Goal: Task Accomplishment & Management: Manage account settings

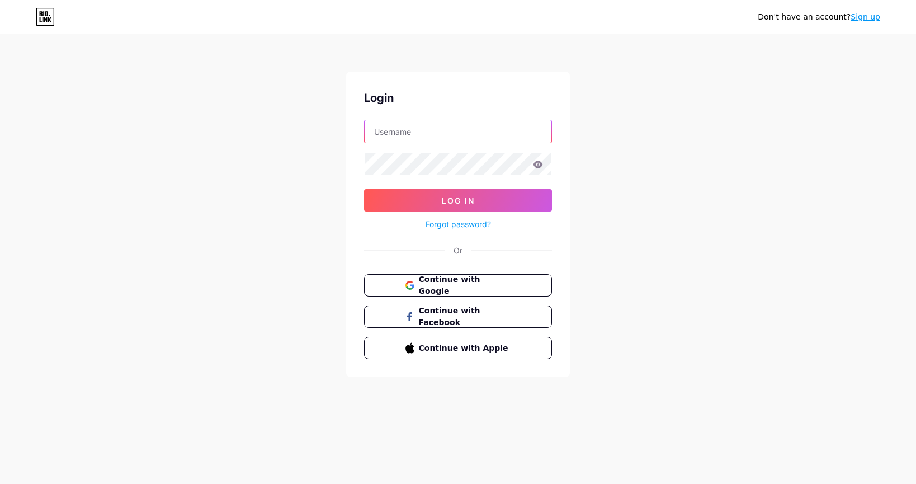
type input "tobaksgaarden"
click at [458, 200] on button "Log In" at bounding box center [458, 200] width 188 height 22
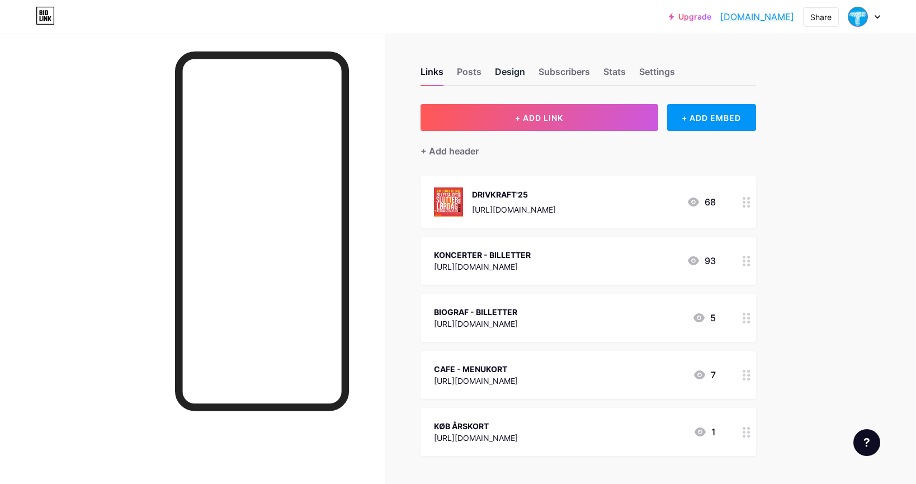
drag, startPoint x: 518, startPoint y: 72, endPoint x: 504, endPoint y: 71, distance: 13.5
click at [517, 72] on div "Design" at bounding box center [510, 75] width 30 height 20
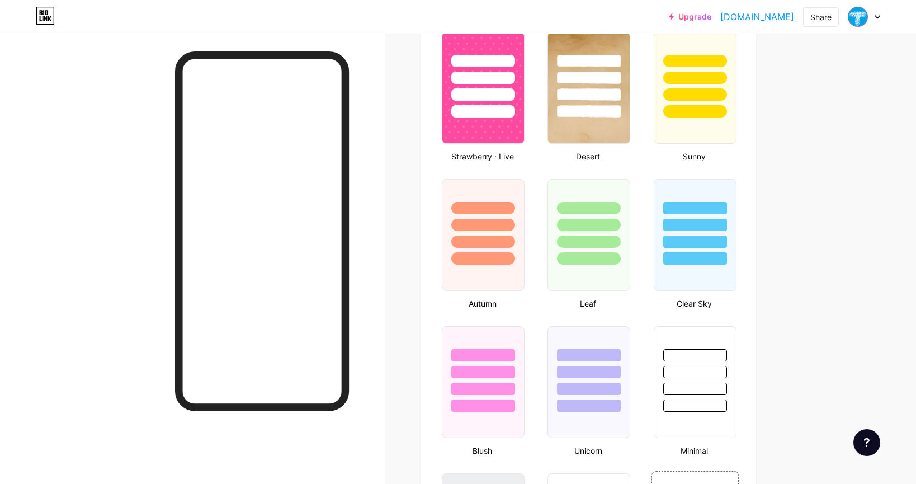
scroll to position [781, 0]
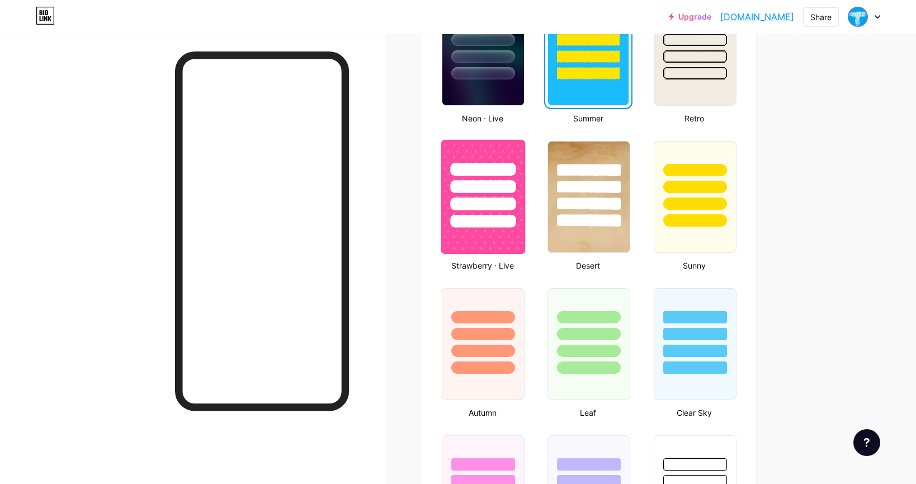
click at [499, 239] on img at bounding box center [483, 197] width 84 height 114
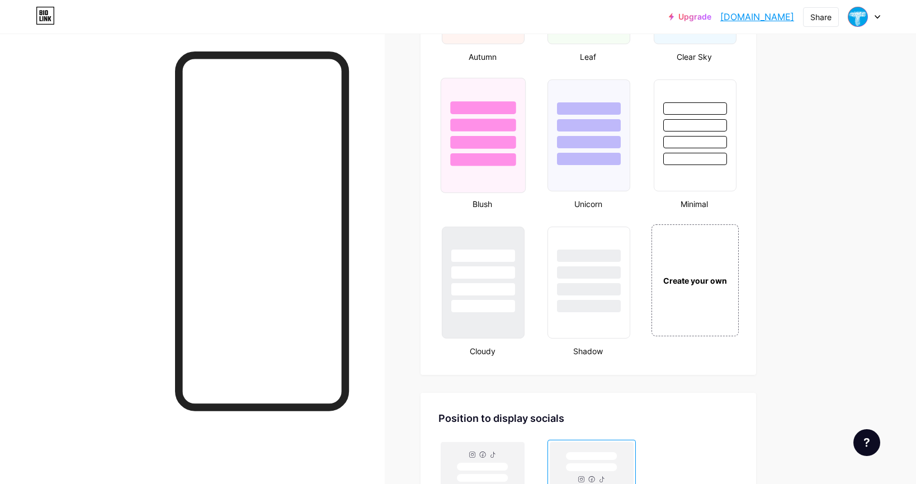
scroll to position [1064, 0]
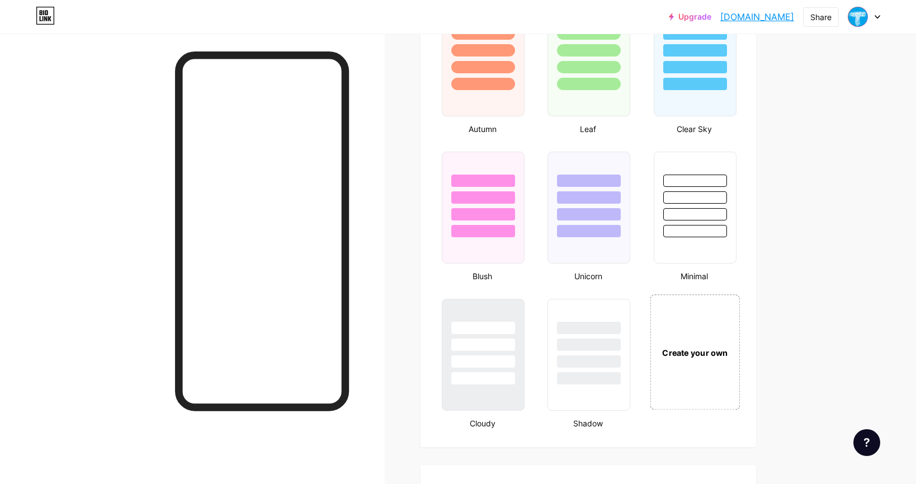
click at [678, 347] on div "Create your own" at bounding box center [694, 352] width 84 height 12
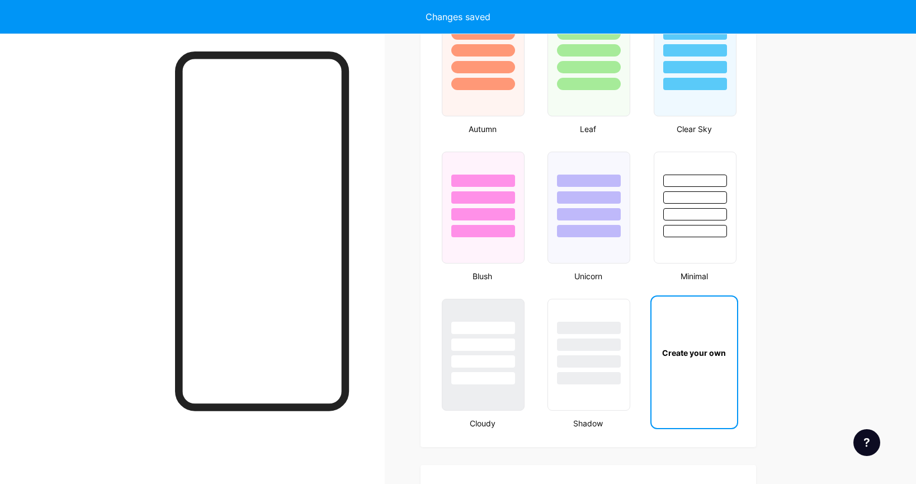
scroll to position [1484, 0]
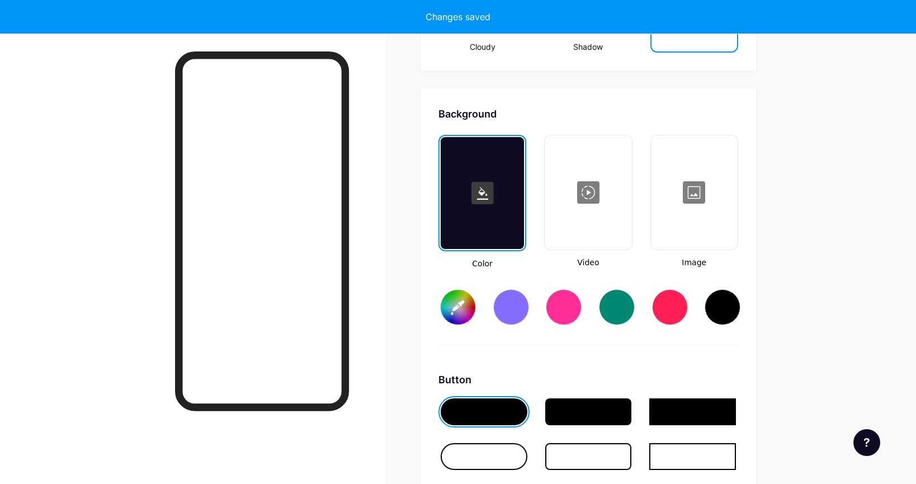
type input "#ffffff"
type input "#000000"
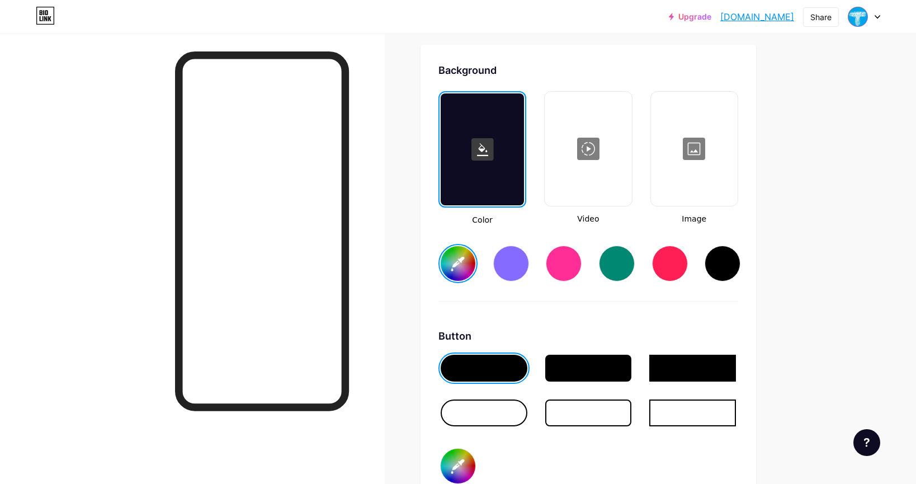
click at [463, 267] on input "#ffffff" at bounding box center [457, 263] width 35 height 35
click at [670, 261] on div at bounding box center [670, 263] width 36 height 36
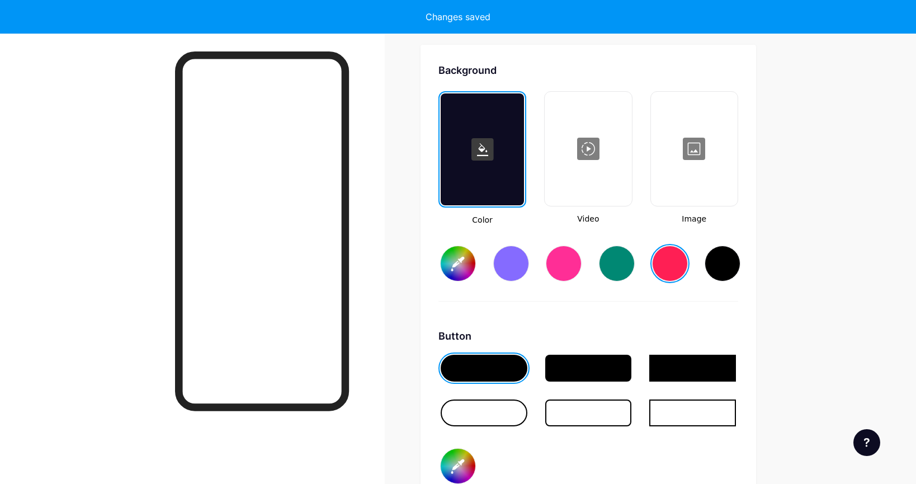
type input "#ff1f54"
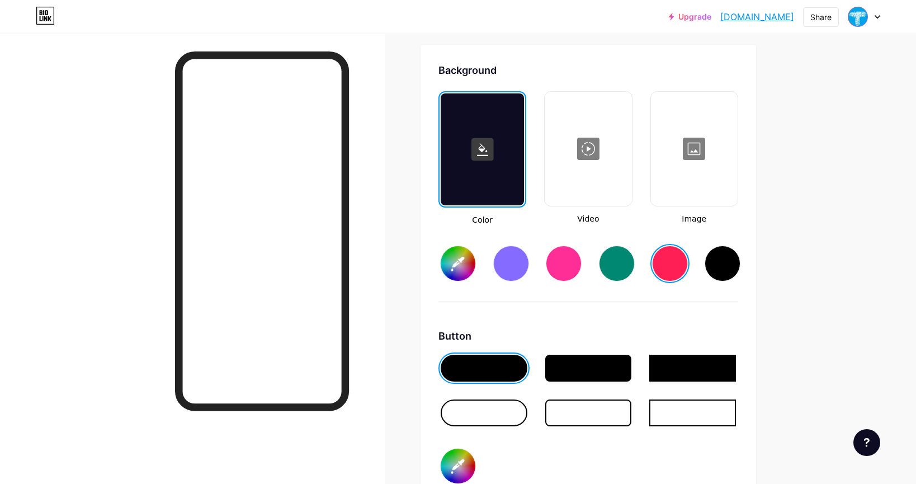
click at [601, 182] on div at bounding box center [588, 149] width 84 height 112
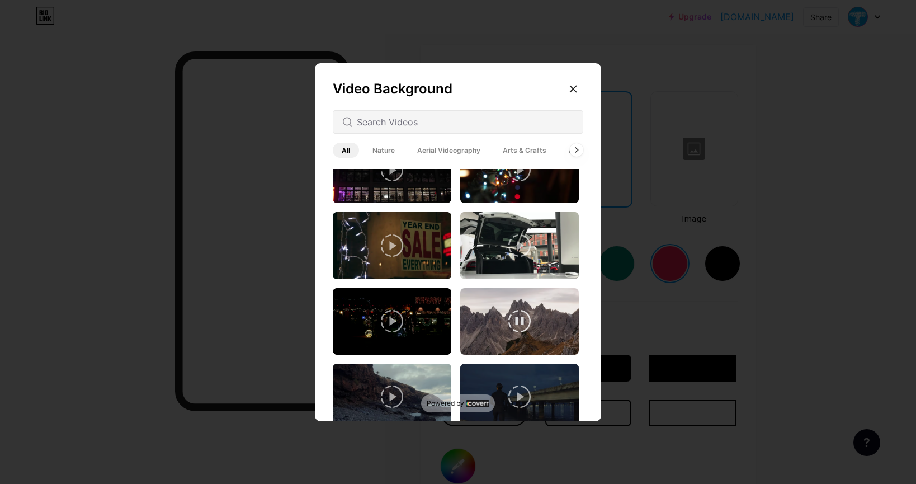
scroll to position [112, 0]
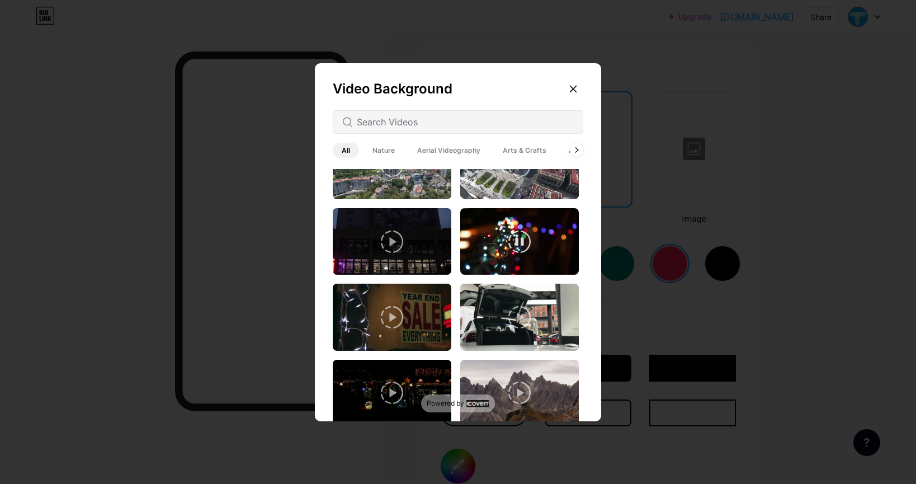
click at [555, 244] on video at bounding box center [519, 241] width 119 height 67
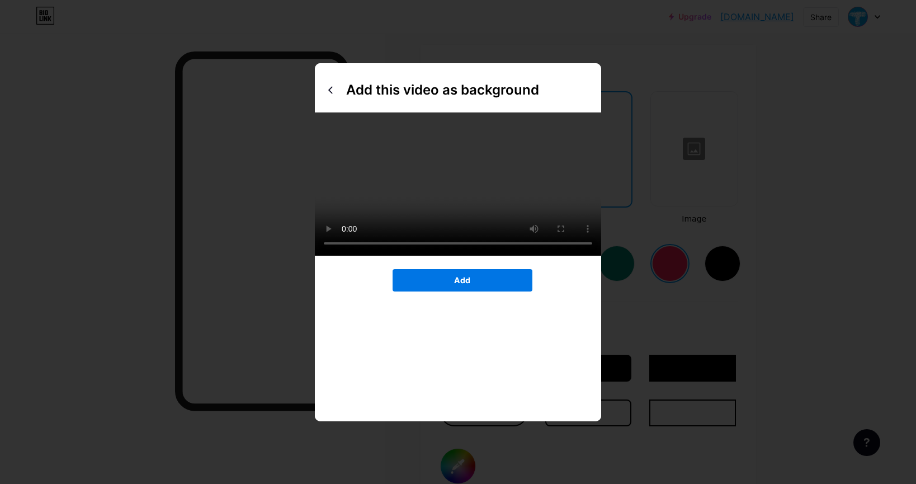
click at [506, 291] on button "Add" at bounding box center [462, 280] width 140 height 22
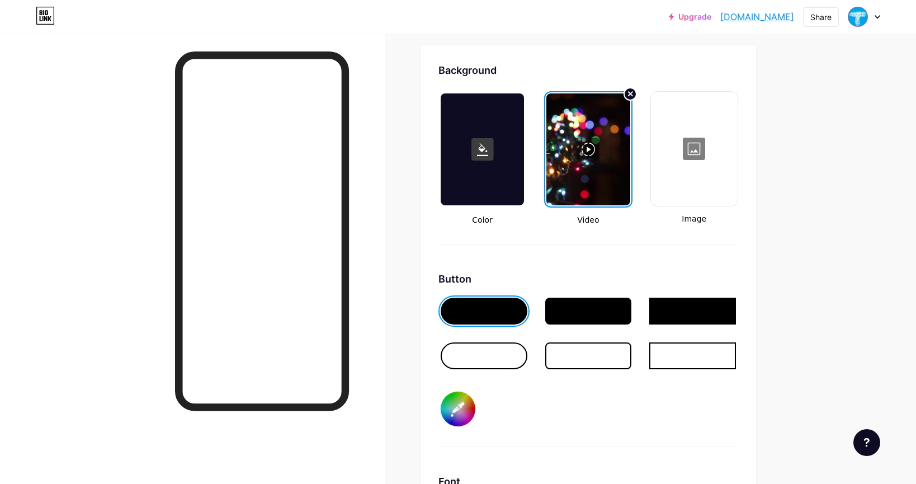
click at [584, 169] on div at bounding box center [587, 149] width 83 height 112
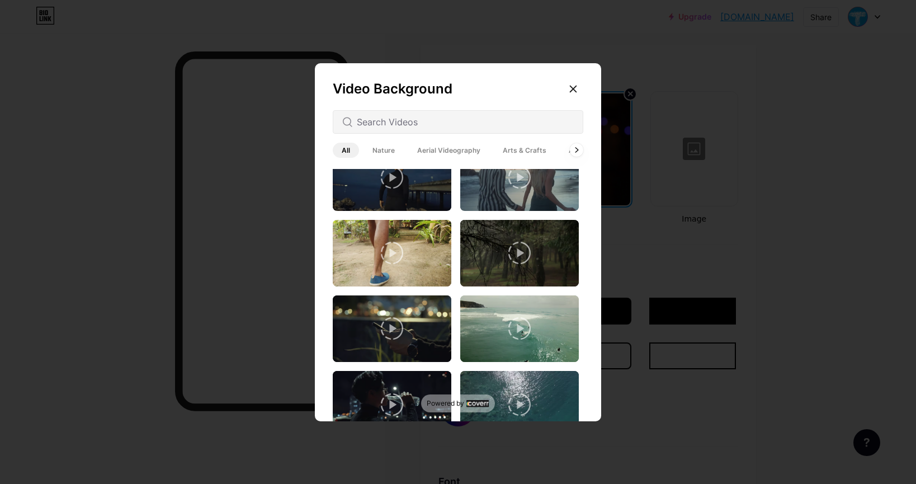
scroll to position [1544, 0]
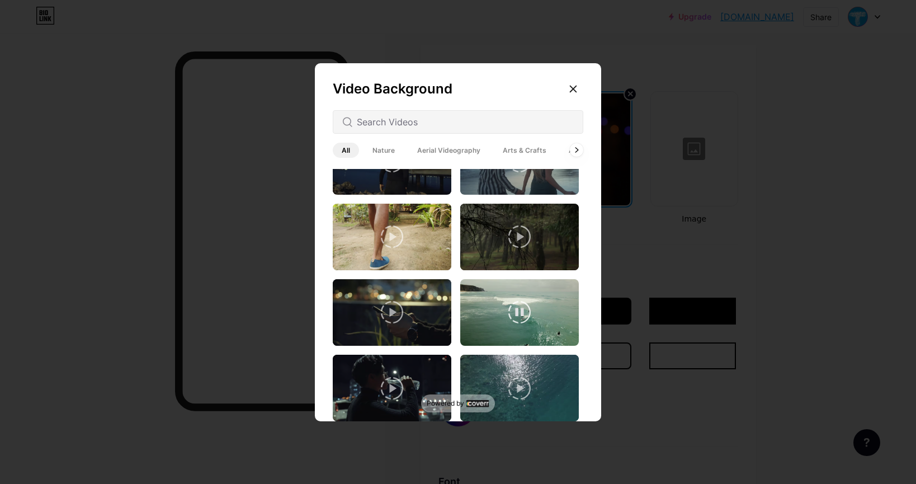
click at [550, 280] on video at bounding box center [519, 312] width 119 height 67
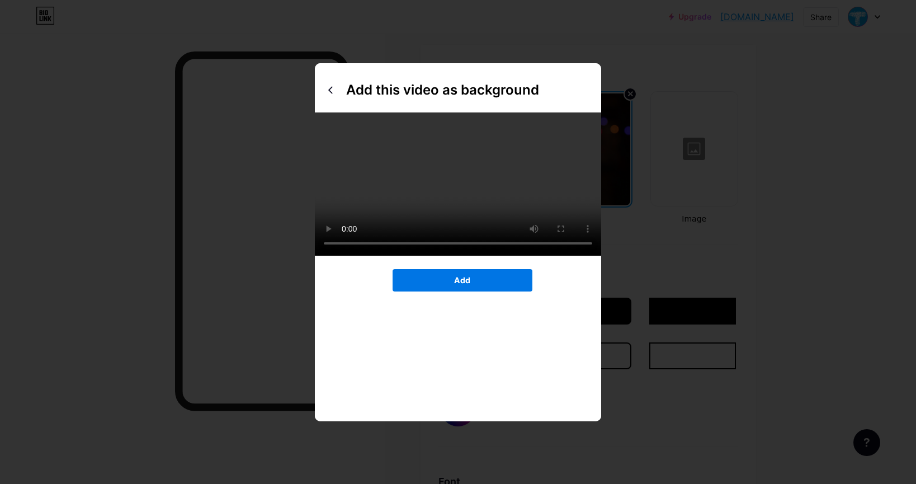
click at [514, 291] on button "Add" at bounding box center [462, 280] width 140 height 22
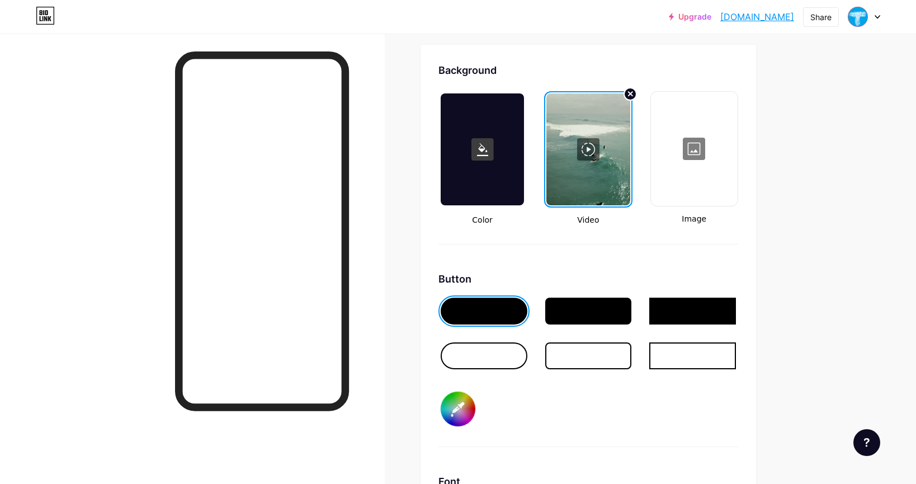
click at [496, 181] on div at bounding box center [481, 149] width 83 height 112
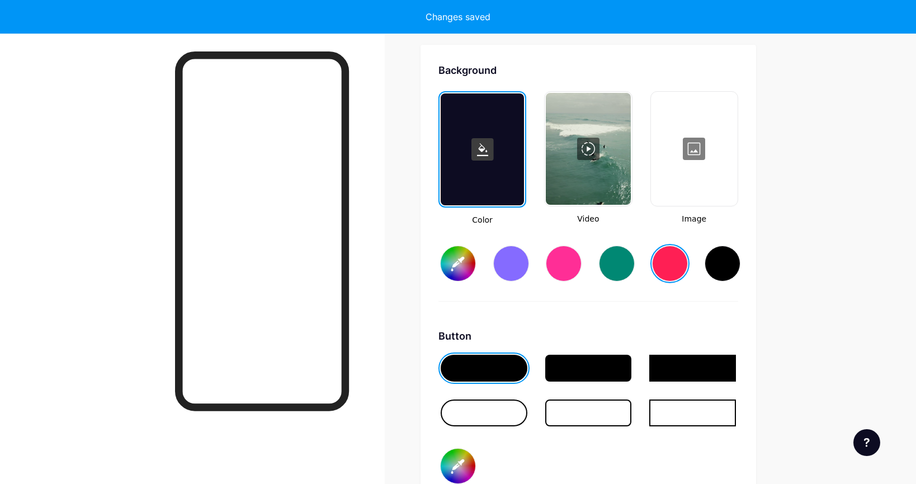
click at [666, 260] on div at bounding box center [670, 263] width 36 height 36
click at [693, 146] on div at bounding box center [694, 149] width 84 height 112
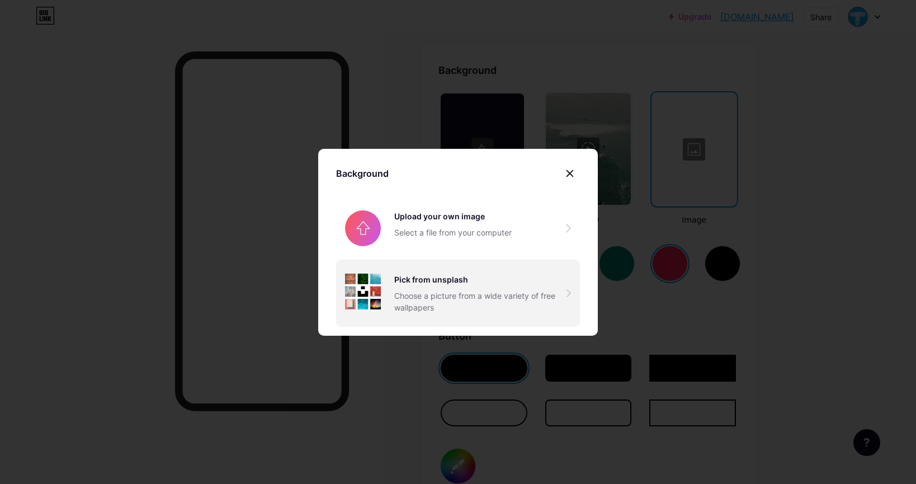
click at [565, 293] on div "Choose a picture from a wide variety of free wallpapers" at bounding box center [480, 301] width 172 height 23
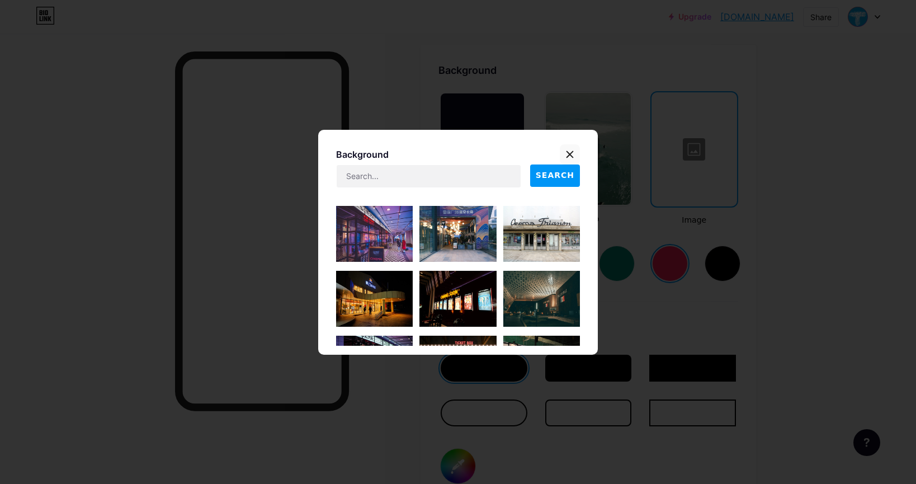
scroll to position [0, 0]
click at [566, 152] on icon at bounding box center [569, 154] width 9 height 9
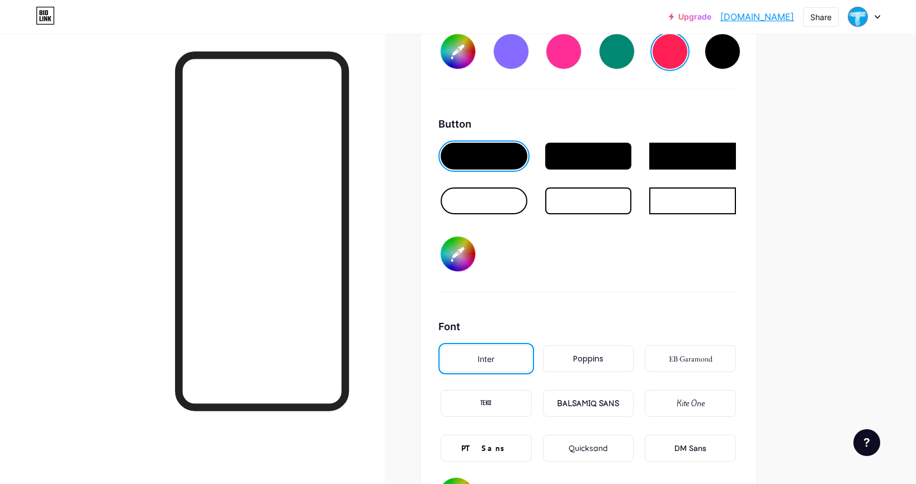
scroll to position [1735, 0]
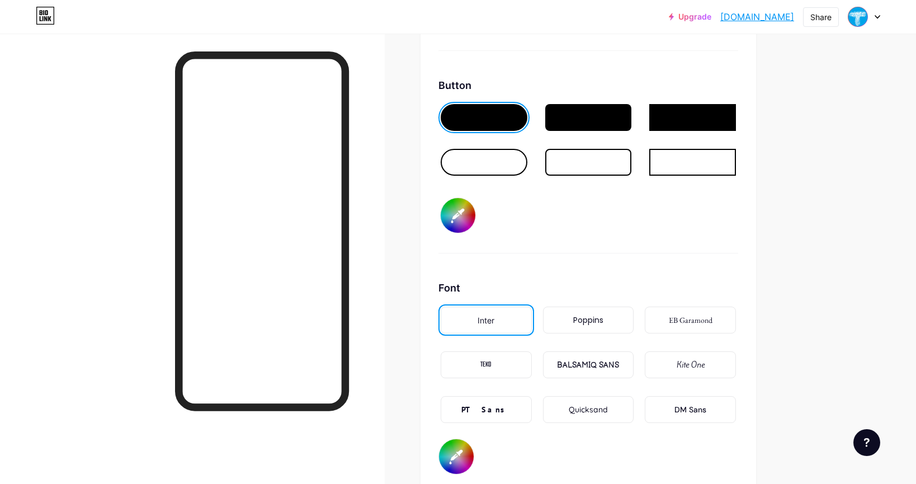
click at [561, 115] on div at bounding box center [588, 117] width 87 height 27
click at [711, 118] on div at bounding box center [692, 117] width 87 height 27
click at [614, 117] on div at bounding box center [588, 117] width 87 height 27
click at [591, 165] on div at bounding box center [588, 162] width 87 height 27
click at [587, 116] on div at bounding box center [588, 117] width 87 height 27
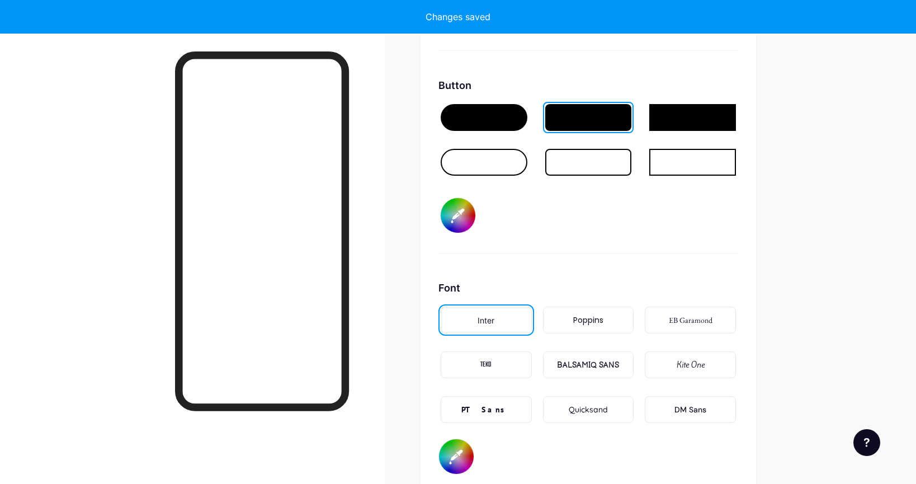
type input "#ff1f54"
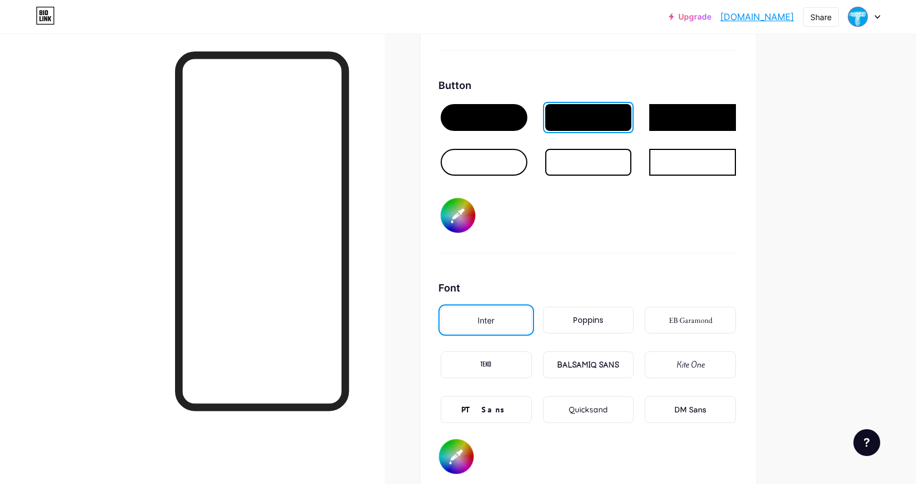
click at [467, 217] on input "#000000" at bounding box center [457, 215] width 35 height 35
type input "#d58400"
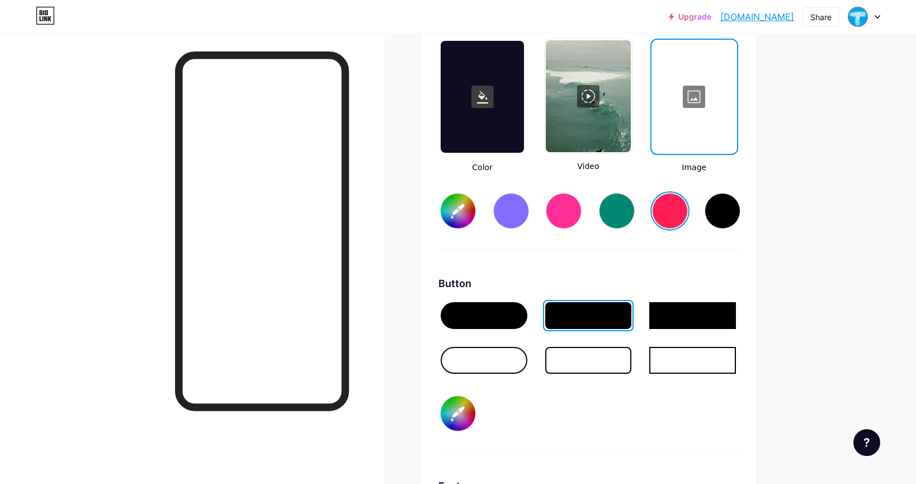
scroll to position [1491, 0]
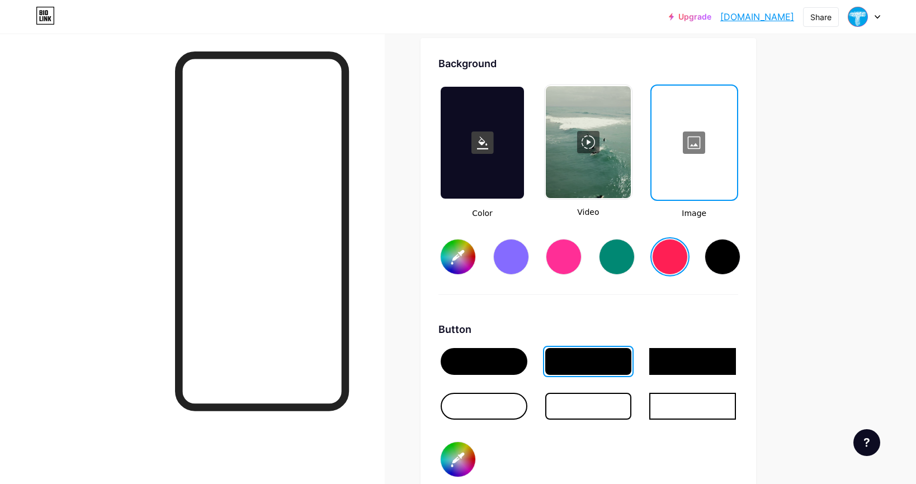
click at [663, 253] on div at bounding box center [670, 257] width 36 height 36
click at [509, 183] on div at bounding box center [481, 143] width 83 height 112
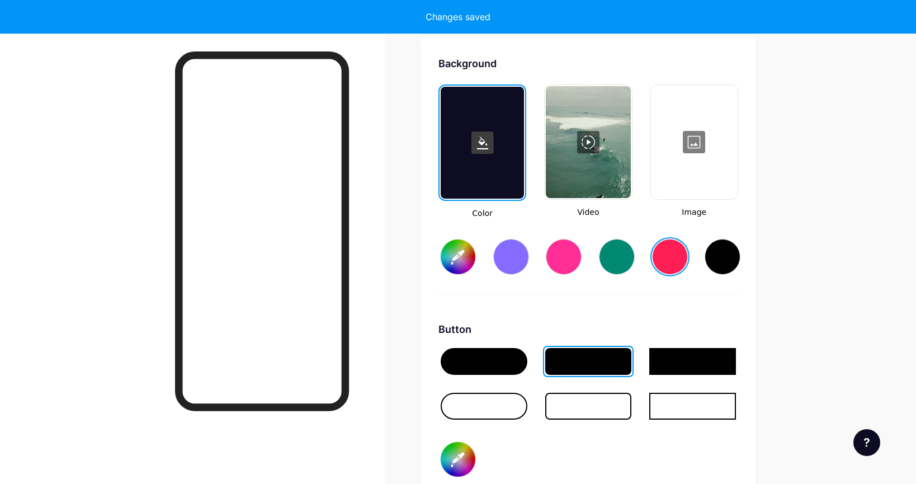
click at [666, 252] on div at bounding box center [670, 257] width 36 height 36
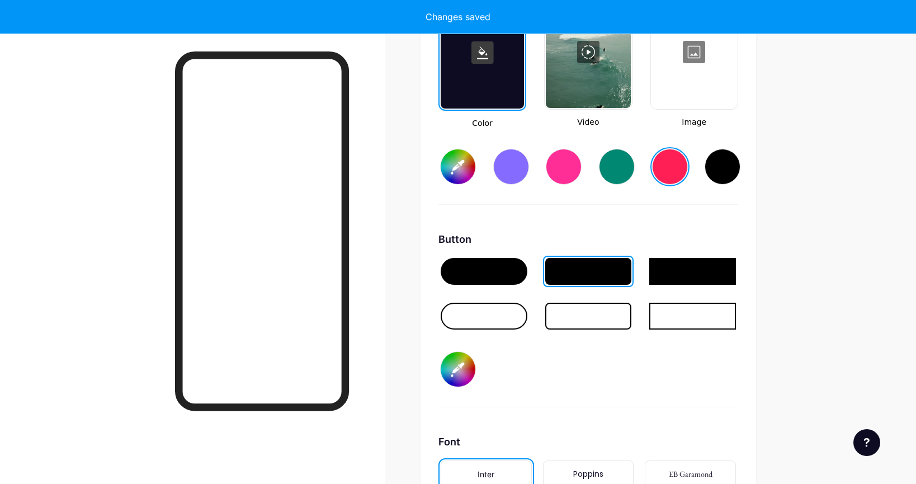
scroll to position [1594, 0]
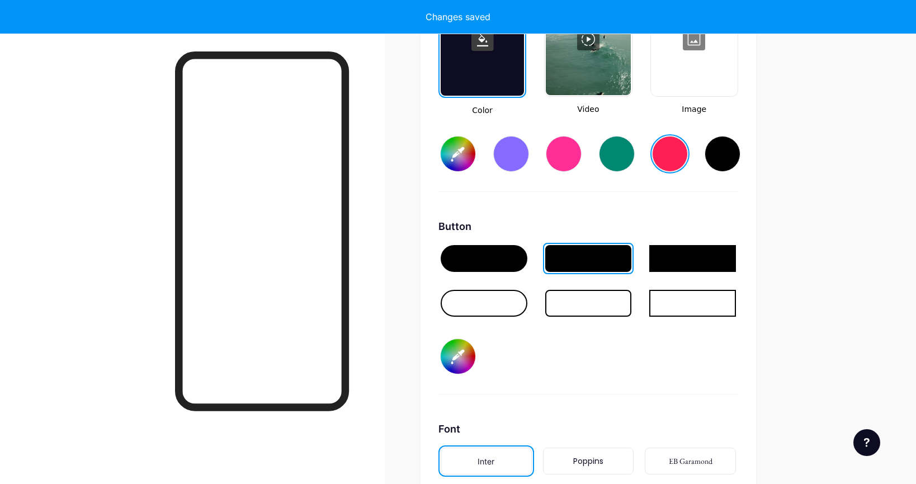
type input "#ff1f54"
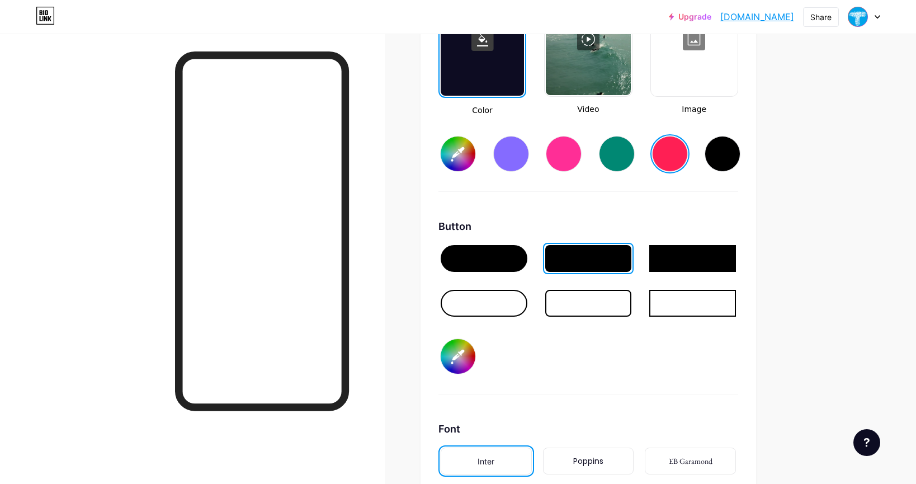
click at [470, 353] on input "#d58400" at bounding box center [457, 356] width 35 height 35
type input "#747474"
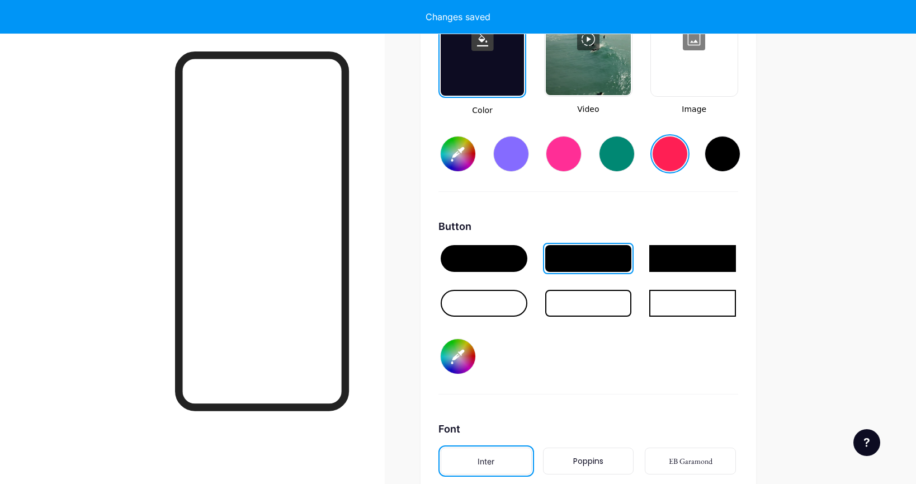
type input "#ff1f54"
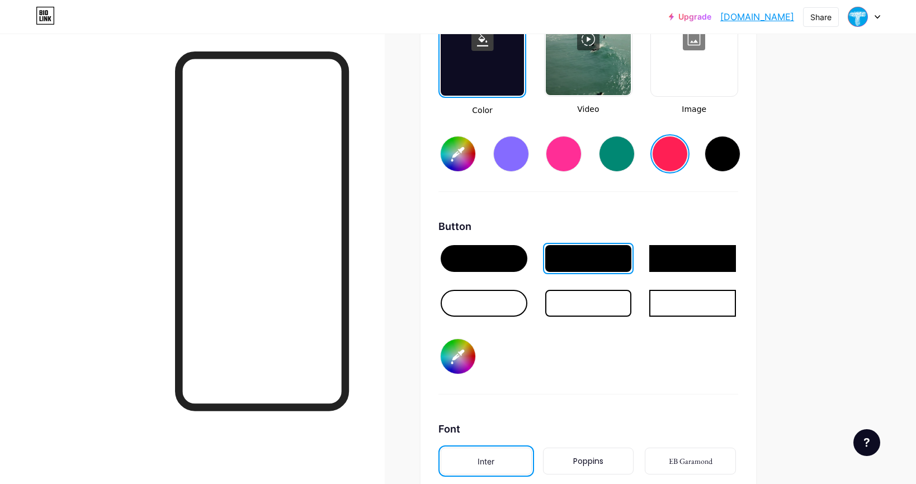
click at [465, 353] on input "#747474" at bounding box center [457, 356] width 35 height 35
type input "#ffaa00"
click at [490, 260] on div at bounding box center [483, 258] width 87 height 27
click at [567, 255] on div at bounding box center [588, 258] width 87 height 27
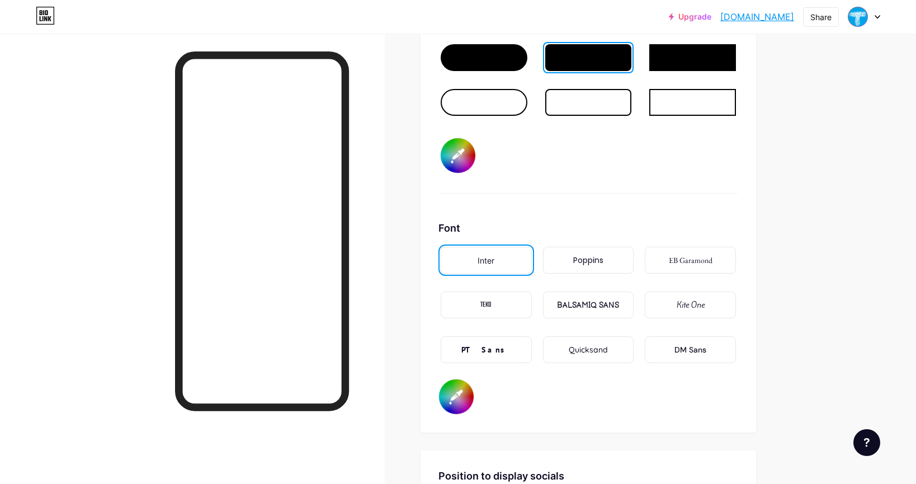
scroll to position [1811, 0]
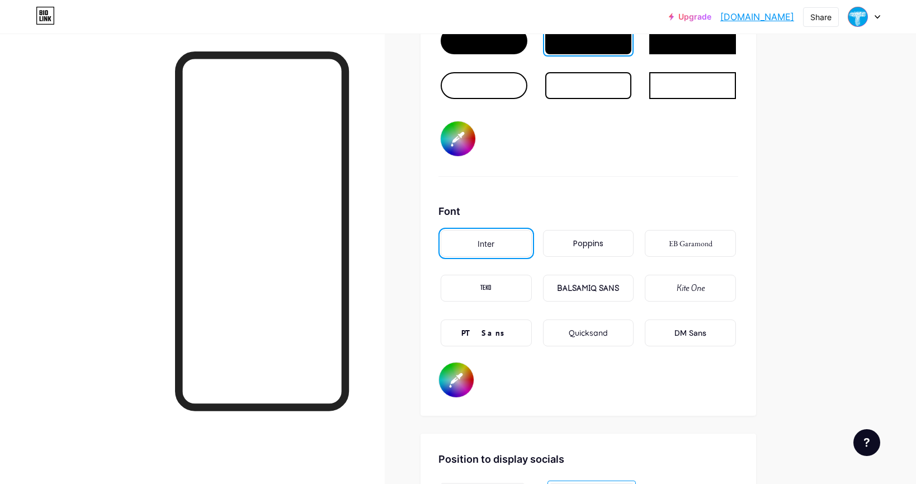
click at [514, 285] on div "TEKO" at bounding box center [485, 287] width 91 height 27
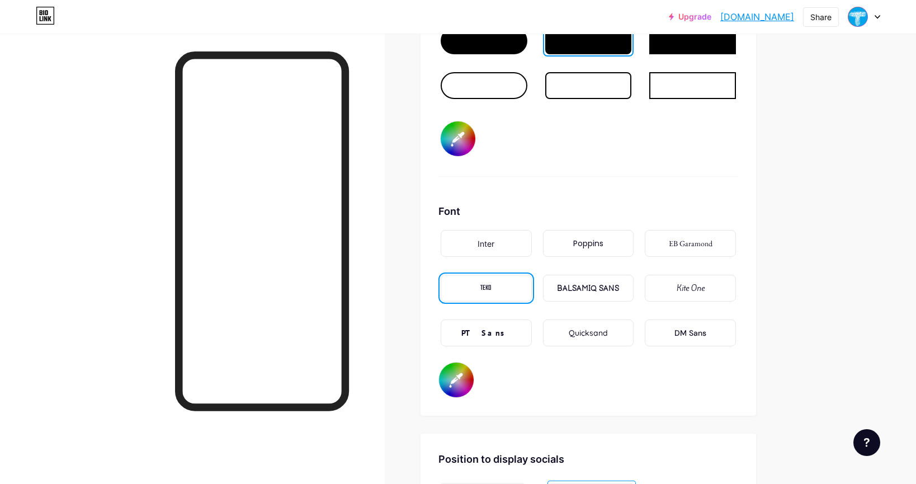
click at [514, 285] on div "TEKO" at bounding box center [485, 287] width 91 height 27
click at [571, 290] on div "BALSAMIQ SANS" at bounding box center [588, 288] width 62 height 12
click at [499, 282] on div "TEKO" at bounding box center [485, 287] width 91 height 27
click at [487, 240] on div "Inter" at bounding box center [485, 244] width 17 height 12
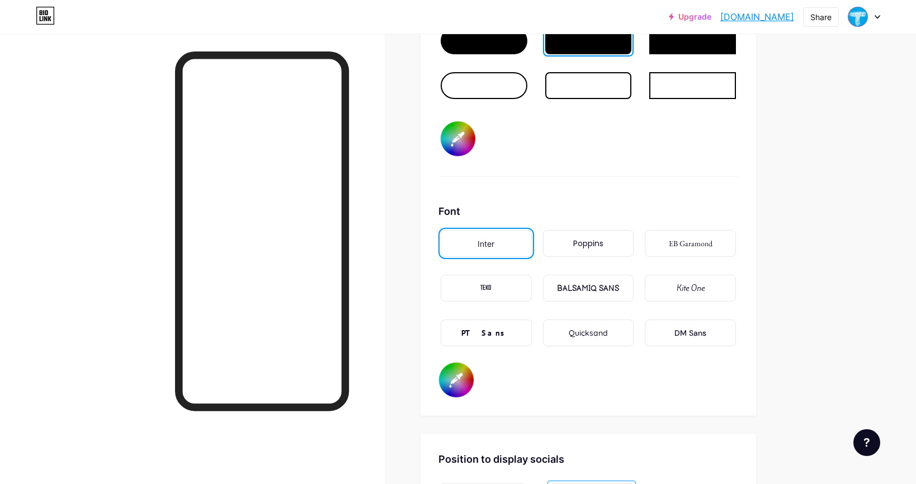
click at [686, 335] on div "DM Sans" at bounding box center [690, 333] width 32 height 12
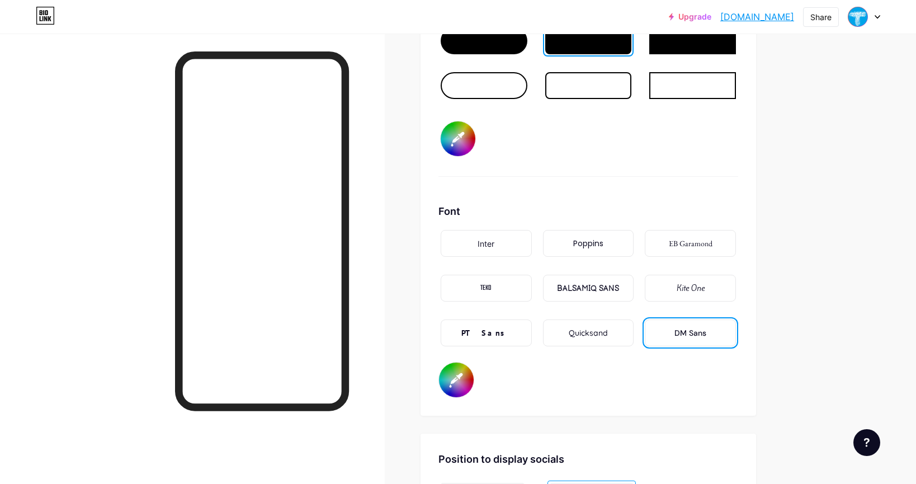
click at [495, 245] on div "Inter" at bounding box center [485, 243] width 91 height 27
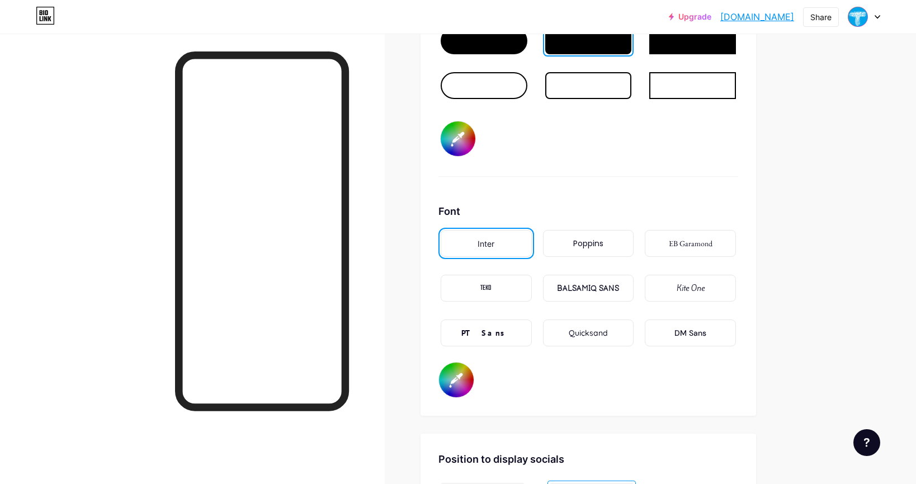
click at [690, 331] on div "DM Sans" at bounding box center [690, 333] width 32 height 12
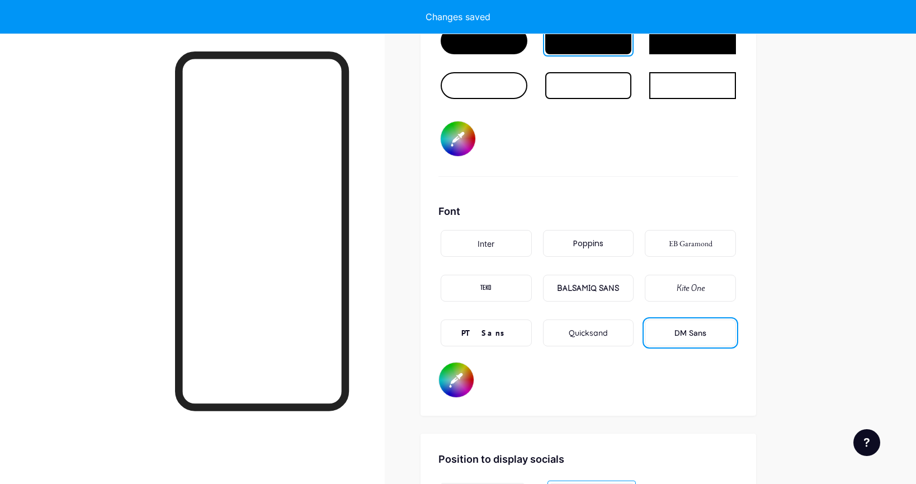
type input "#ff1f54"
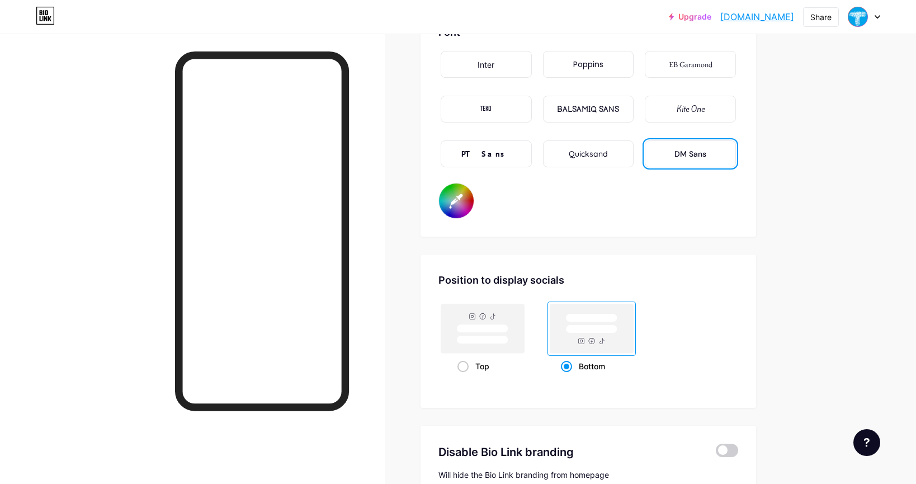
scroll to position [2000, 0]
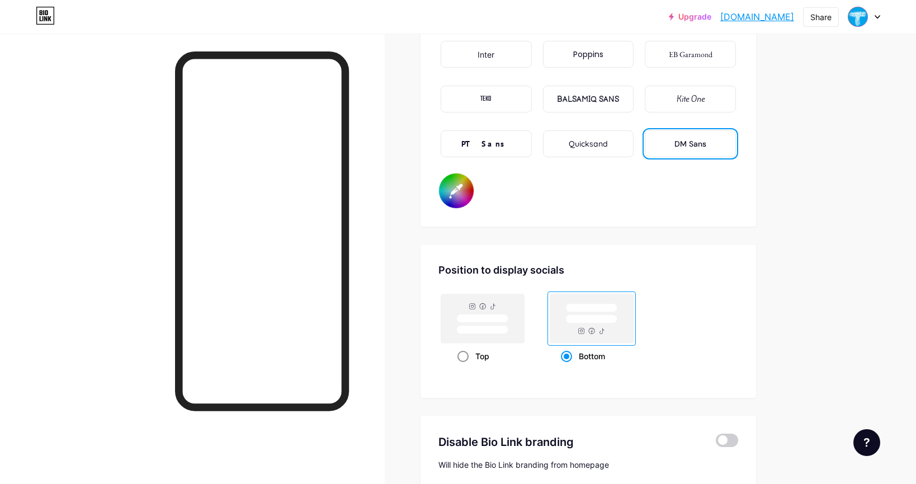
click at [461, 354] on span at bounding box center [462, 355] width 11 height 11
click at [461, 366] on input "Top" at bounding box center [460, 369] width 7 height 7
radio input "true"
type input "#ff1f54"
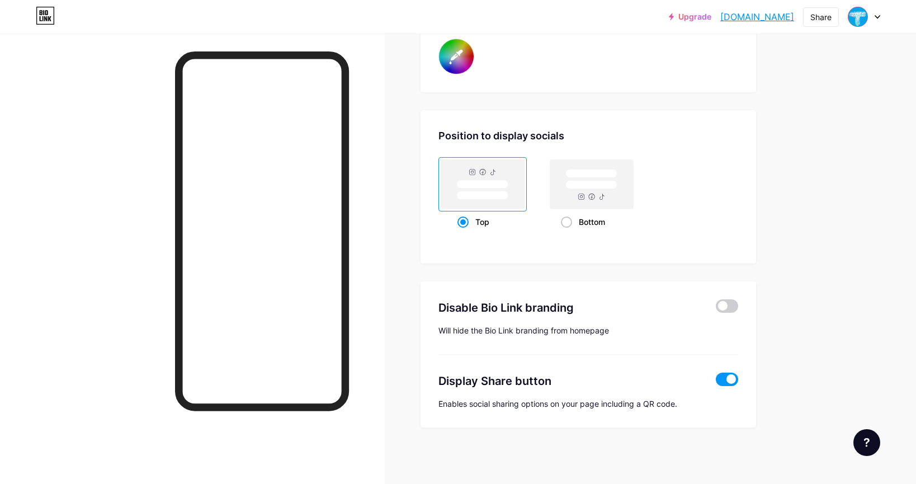
scroll to position [2134, 0]
click at [661, 362] on div "Display Share button Enables social sharing options on your page including a QR…" at bounding box center [588, 381] width 300 height 55
click at [730, 301] on span at bounding box center [726, 305] width 22 height 13
click at [715, 309] on input "checkbox" at bounding box center [715, 309] width 0 height 0
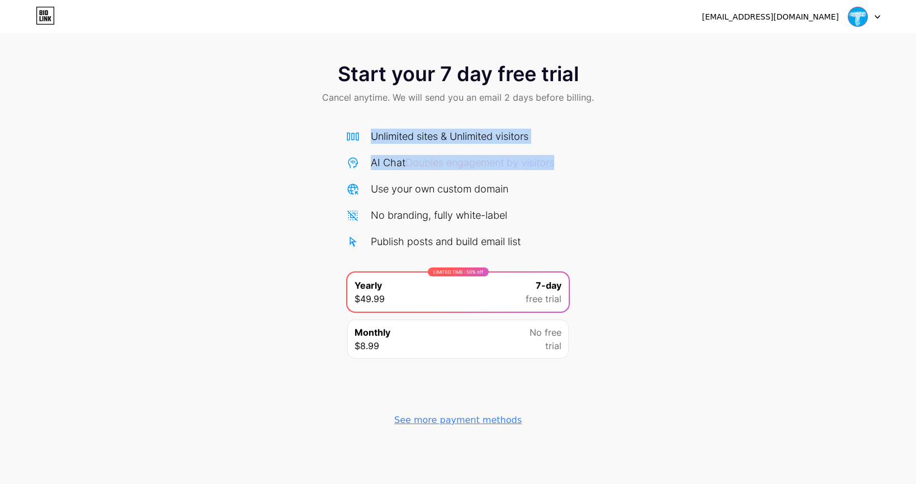
drag, startPoint x: 347, startPoint y: 189, endPoint x: 216, endPoint y: 129, distance: 144.3
click at [216, 129] on div "Start your 7 day free trial Cancel anytime. We will send you an email 2 days be…" at bounding box center [458, 242] width 916 height 382
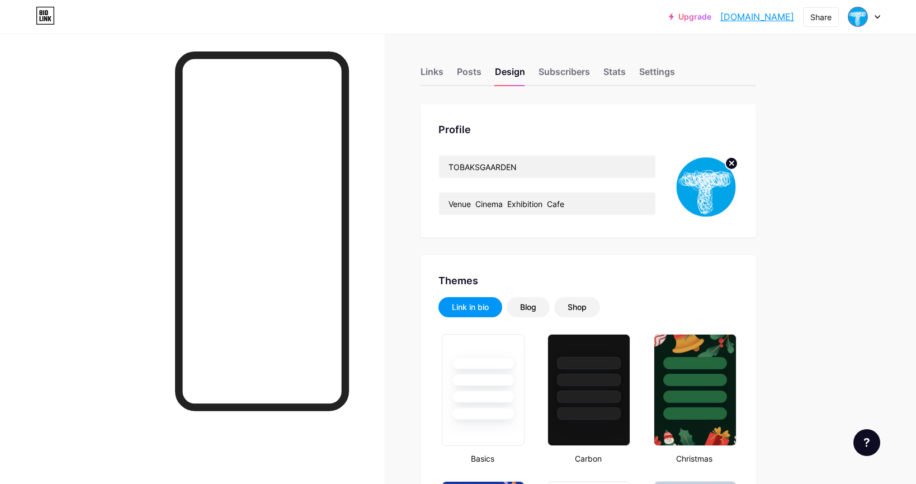
type input "#ff1f54"
type input "#ffaa00"
type input "#000000"
click at [533, 306] on div "Blog" at bounding box center [528, 306] width 16 height 11
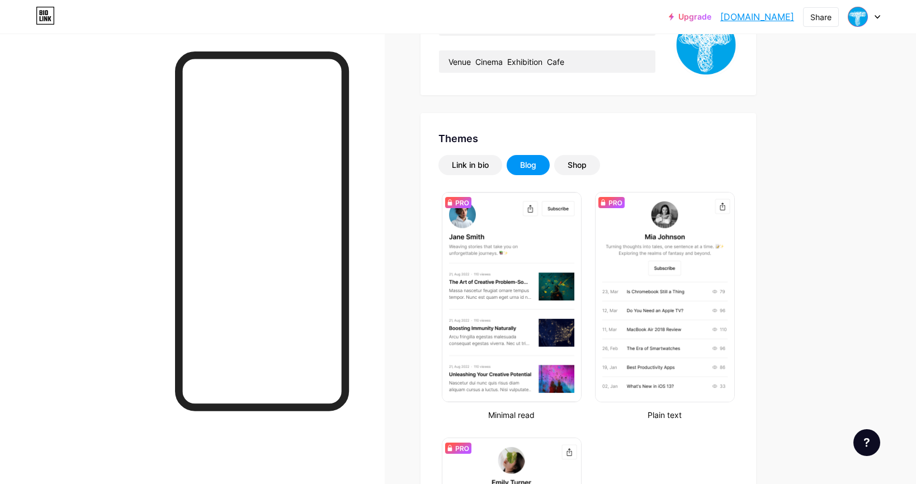
scroll to position [137, 0]
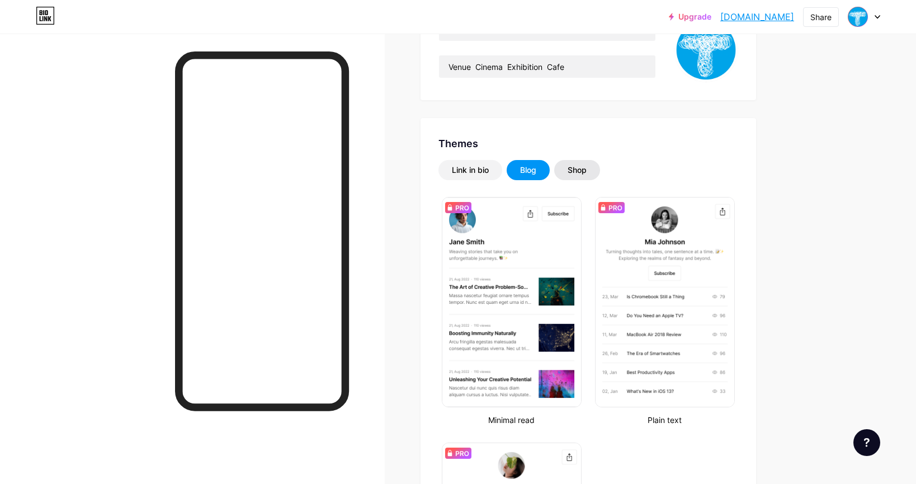
click at [585, 171] on div "Shop" at bounding box center [576, 169] width 19 height 11
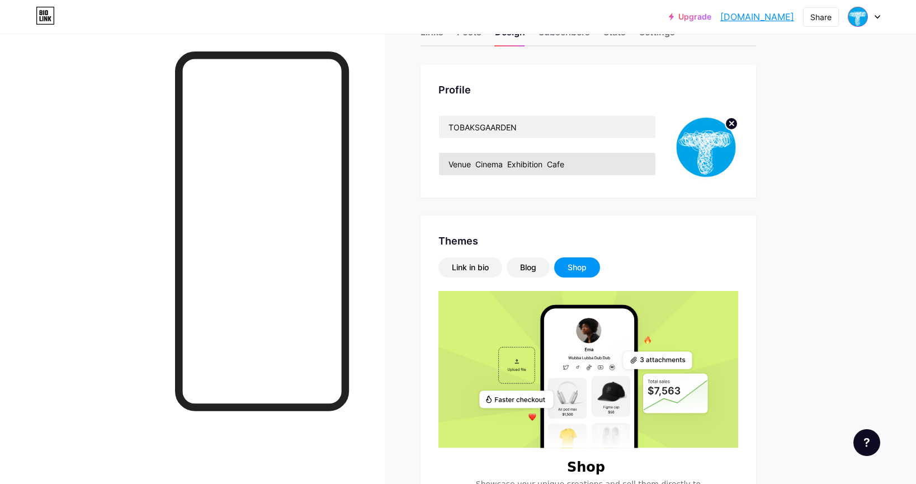
scroll to position [25, 0]
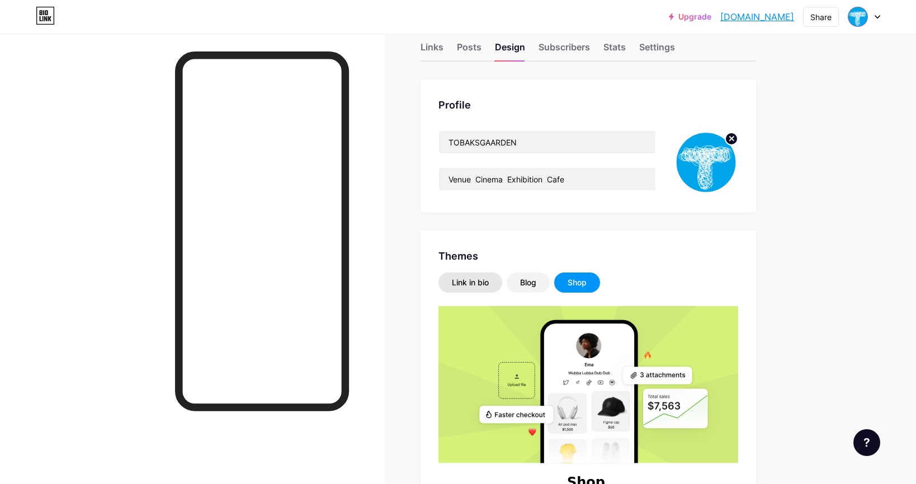
click at [483, 281] on div "Link in bio" at bounding box center [470, 282] width 37 height 11
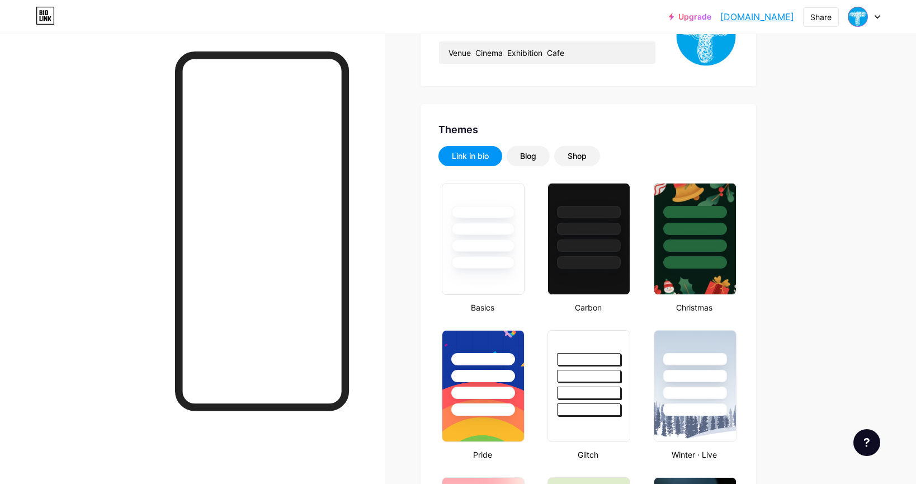
scroll to position [139, 0]
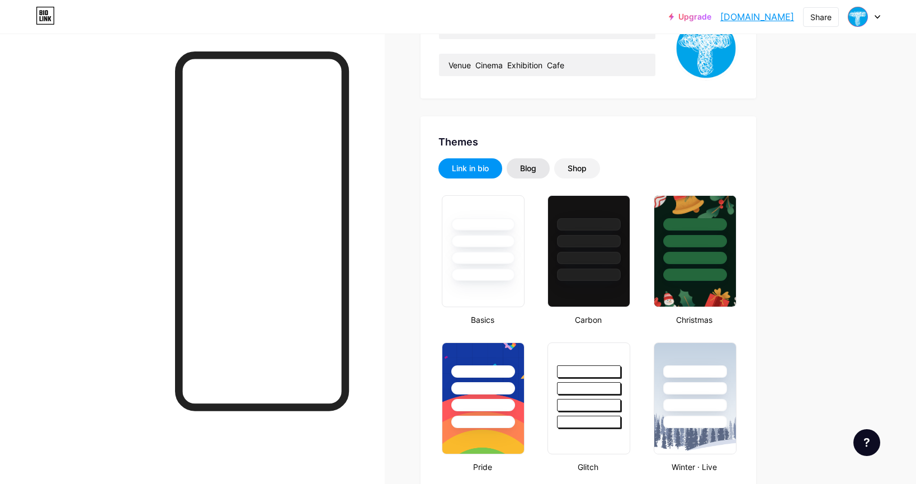
click at [541, 172] on div "Blog" at bounding box center [527, 168] width 43 height 20
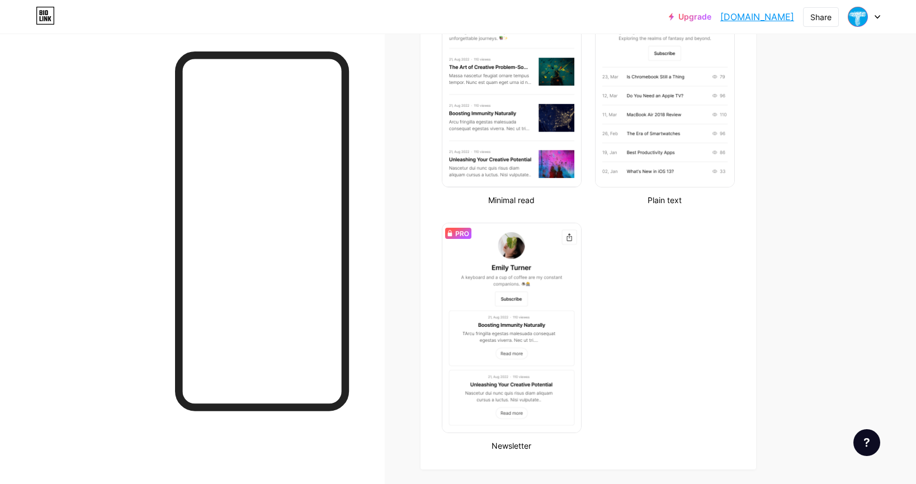
scroll to position [400, 0]
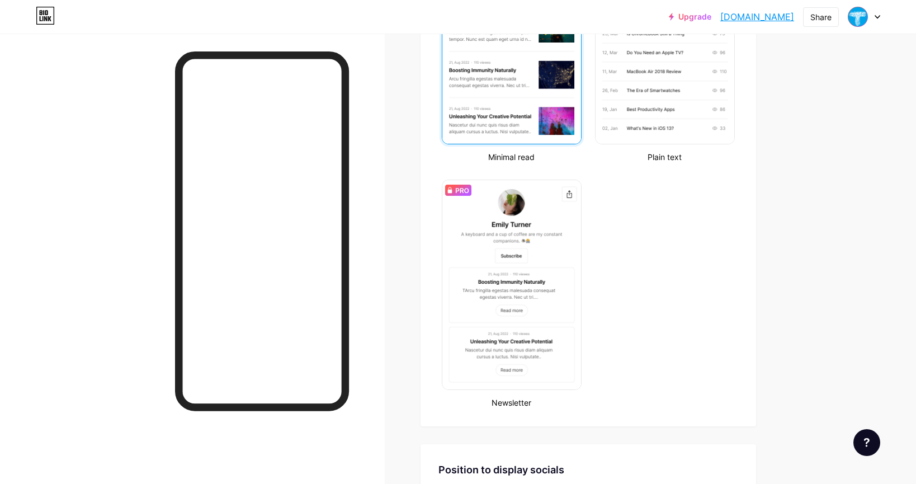
click at [526, 105] on img at bounding box center [511, 39] width 139 height 209
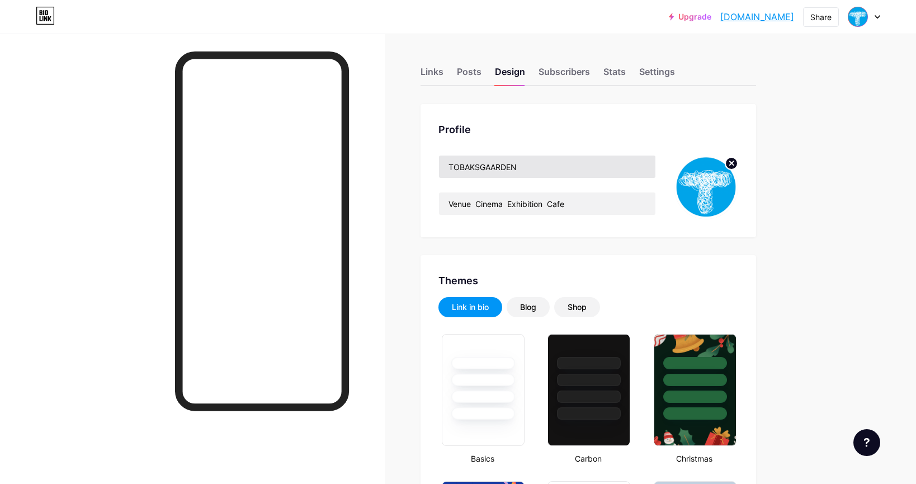
type input "#ff1f54"
type input "#ffaa00"
type input "#000000"
click at [563, 74] on div "Subscribers" at bounding box center [563, 75] width 51 height 20
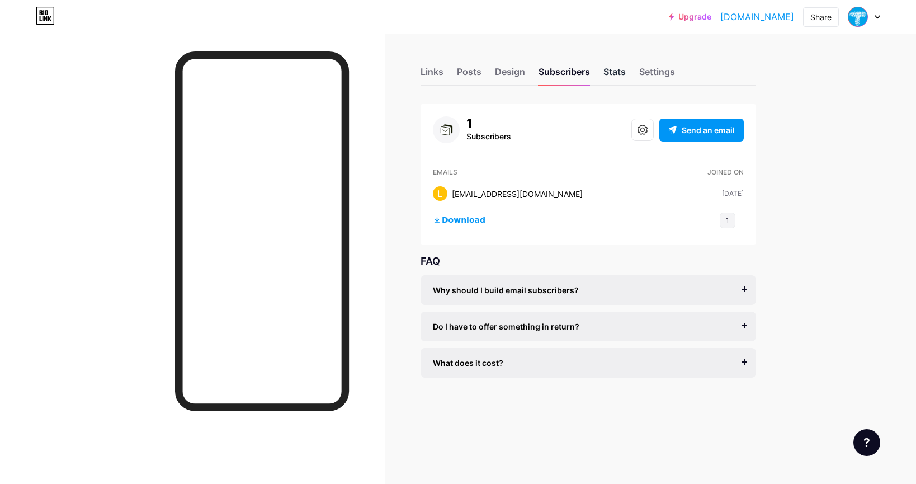
click at [609, 69] on div "Stats" at bounding box center [614, 75] width 22 height 20
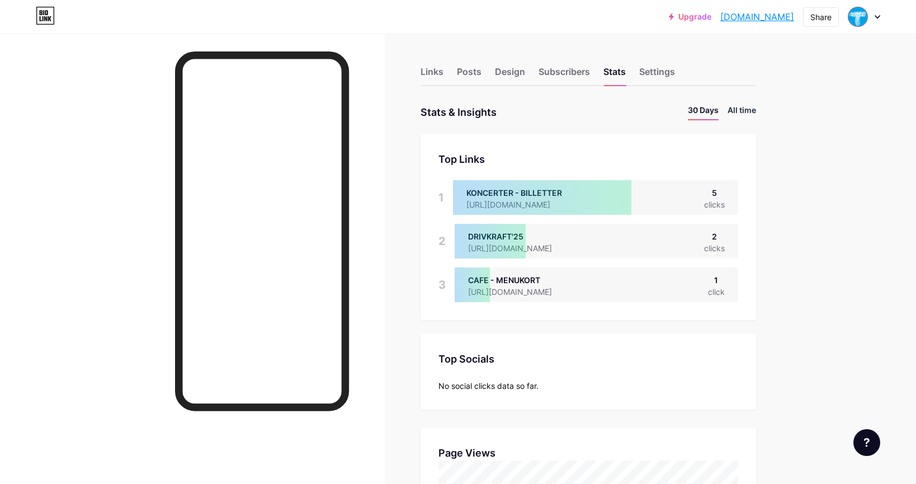
click at [736, 107] on li "All time" at bounding box center [741, 112] width 29 height 16
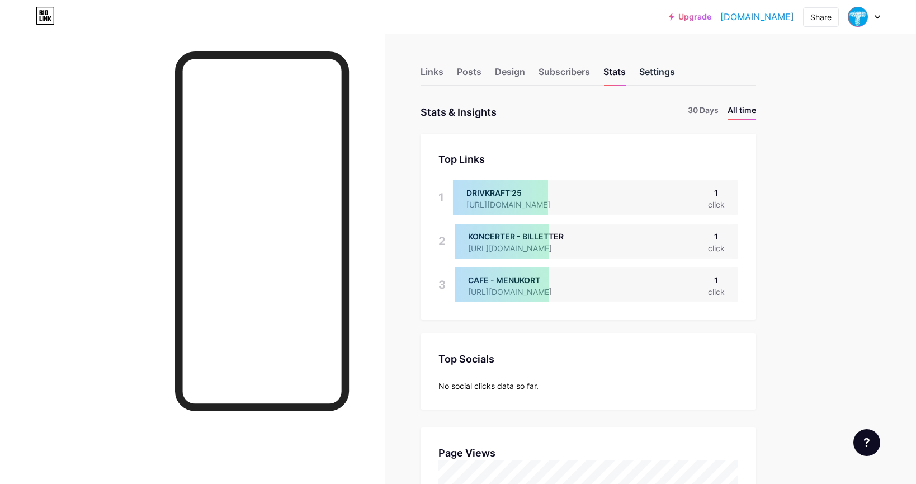
click at [652, 75] on div "Settings" at bounding box center [657, 75] width 36 height 20
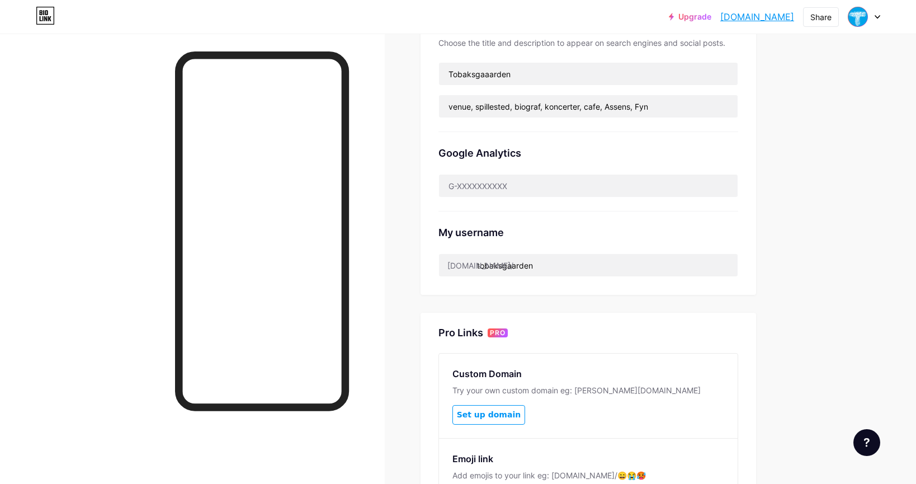
scroll to position [267, 0]
click at [625, 181] on input "text" at bounding box center [588, 184] width 298 height 22
drag, startPoint x: 520, startPoint y: 184, endPoint x: 463, endPoint y: 183, distance: 57.0
click at [463, 184] on input "text" at bounding box center [588, 184] width 298 height 22
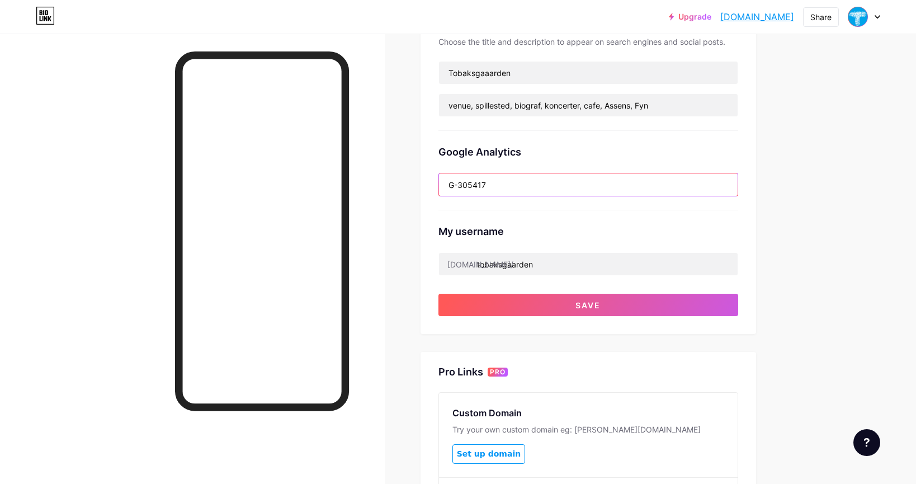
drag, startPoint x: 497, startPoint y: 184, endPoint x: 460, endPoint y: 184, distance: 37.5
click at [460, 184] on input "G-305417" at bounding box center [588, 184] width 298 height 22
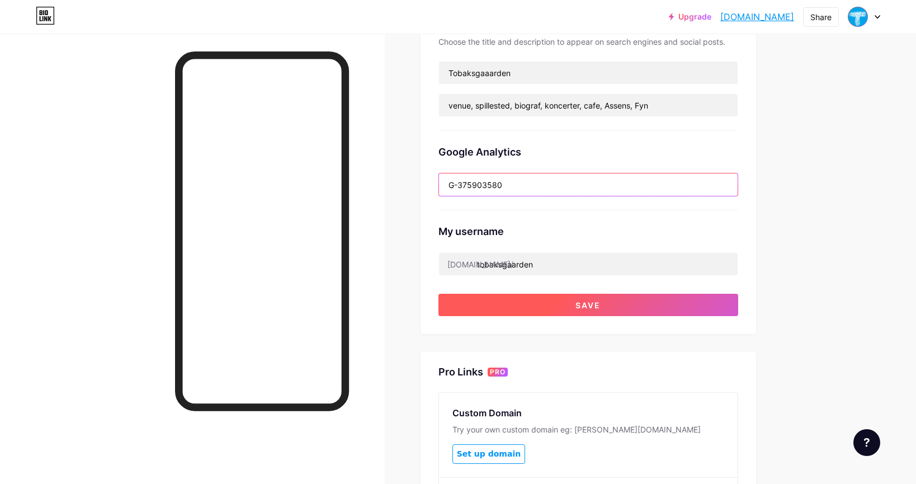
type input "G-375903580"
click at [594, 302] on span "Save" at bounding box center [587, 305] width 25 height 10
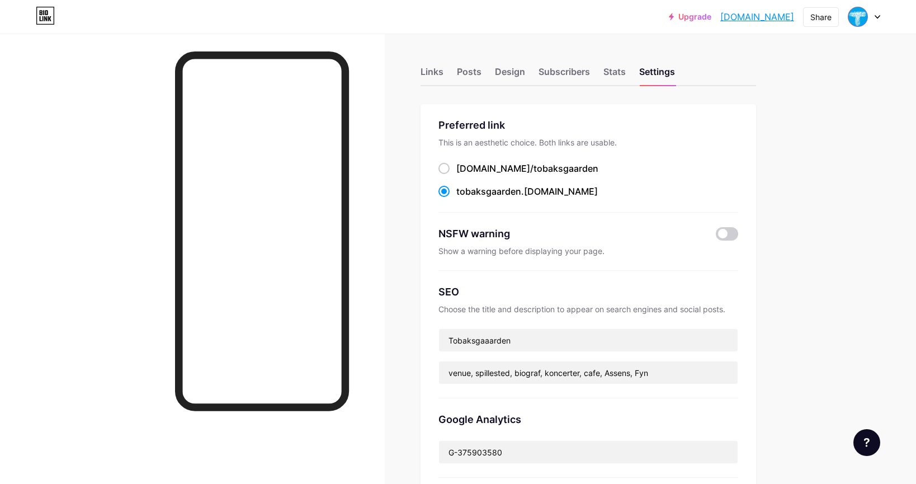
scroll to position [0, 0]
click at [612, 71] on div "Stats" at bounding box center [614, 75] width 22 height 20
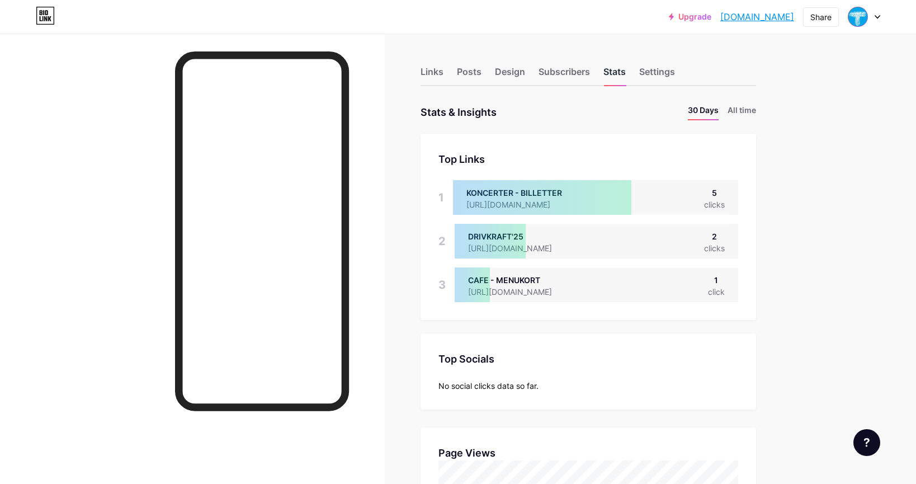
scroll to position [484, 916]
click at [581, 72] on div "Subscribers" at bounding box center [563, 75] width 51 height 20
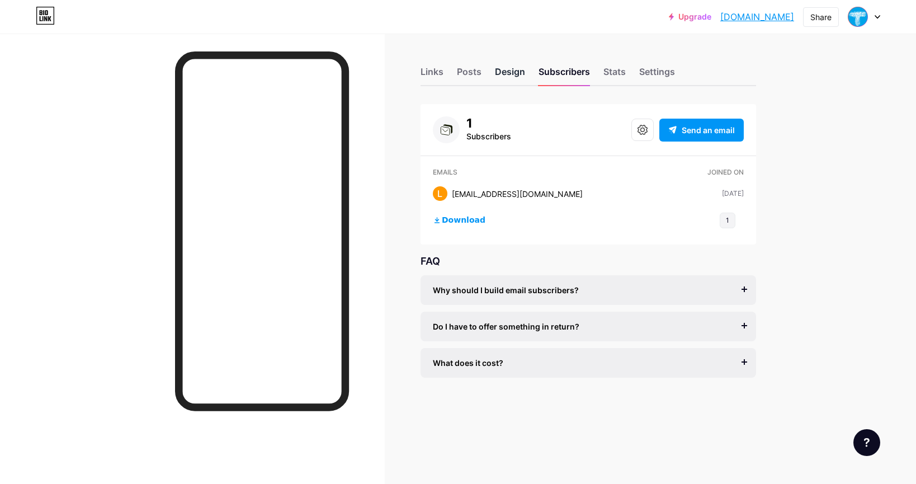
click at [514, 73] on div "Design" at bounding box center [510, 75] width 30 height 20
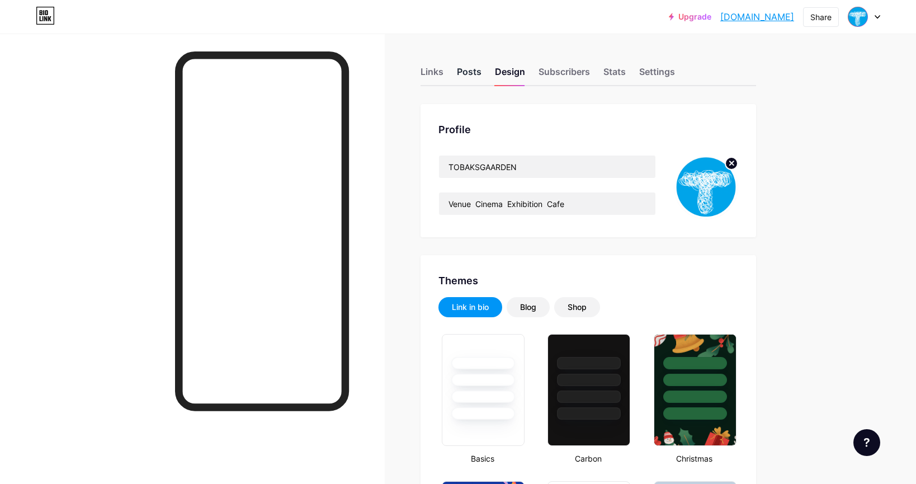
type input "#ff1f54"
type input "#ffaa00"
type input "#000000"
click at [473, 74] on div "Posts" at bounding box center [469, 75] width 25 height 20
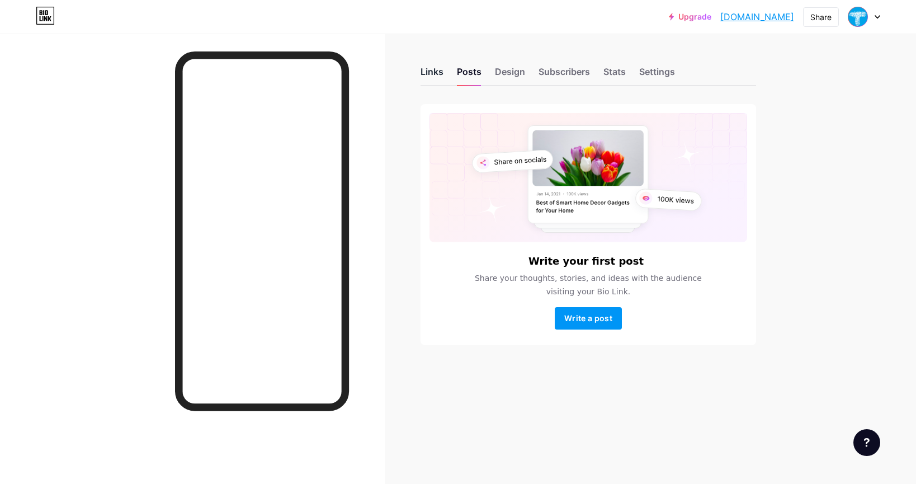
click at [431, 69] on div "Links" at bounding box center [431, 75] width 23 height 20
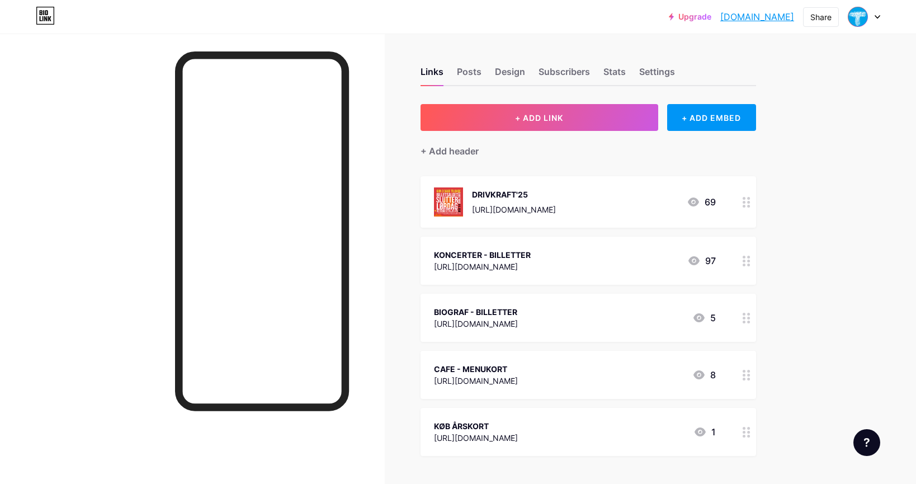
click at [691, 199] on icon at bounding box center [693, 201] width 11 height 9
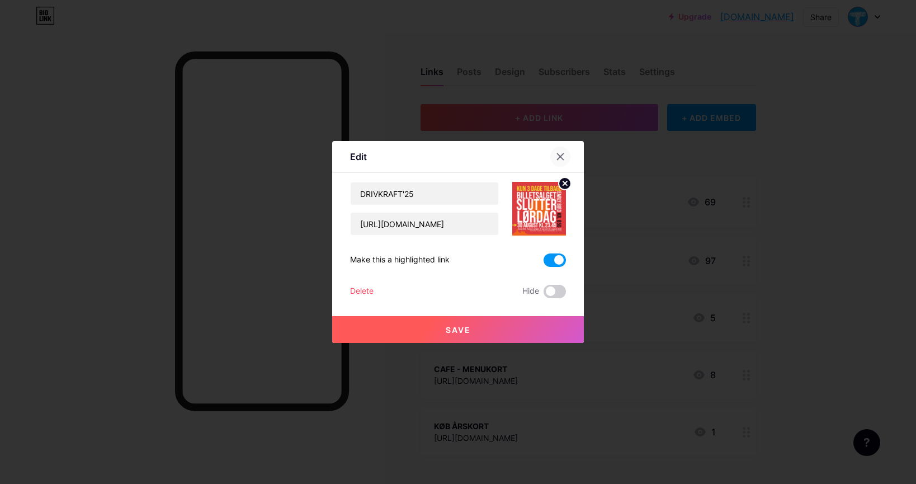
click at [557, 154] on icon at bounding box center [560, 157] width 6 height 6
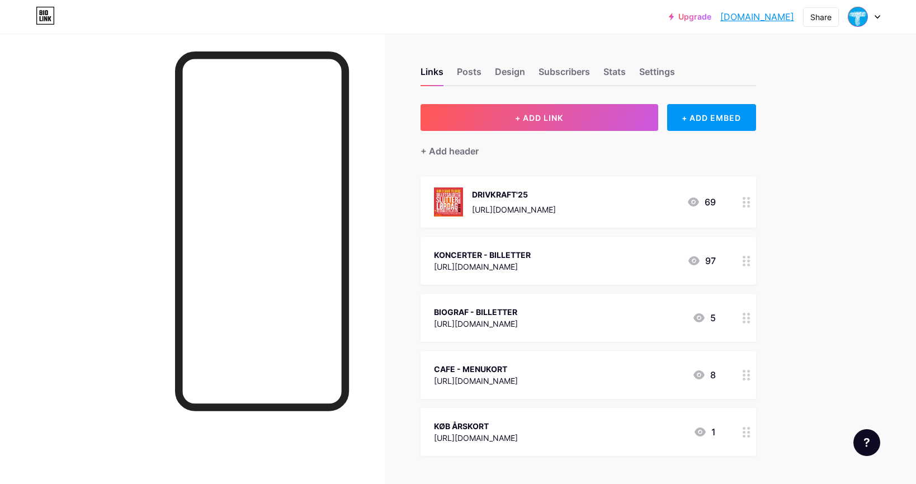
click at [711, 200] on div "69" at bounding box center [700, 201] width 29 height 13
click at [558, 156] on icon at bounding box center [560, 156] width 9 height 9
click at [746, 201] on icon at bounding box center [746, 202] width 8 height 11
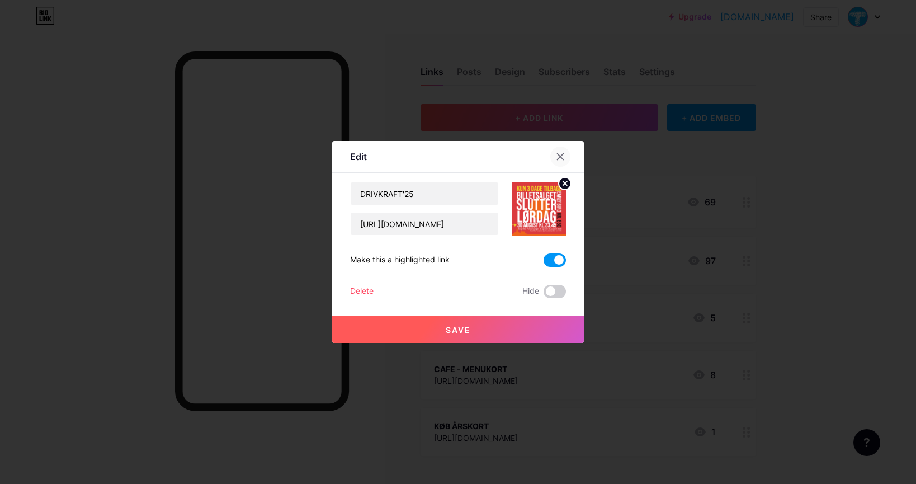
click at [558, 154] on icon at bounding box center [560, 156] width 9 height 9
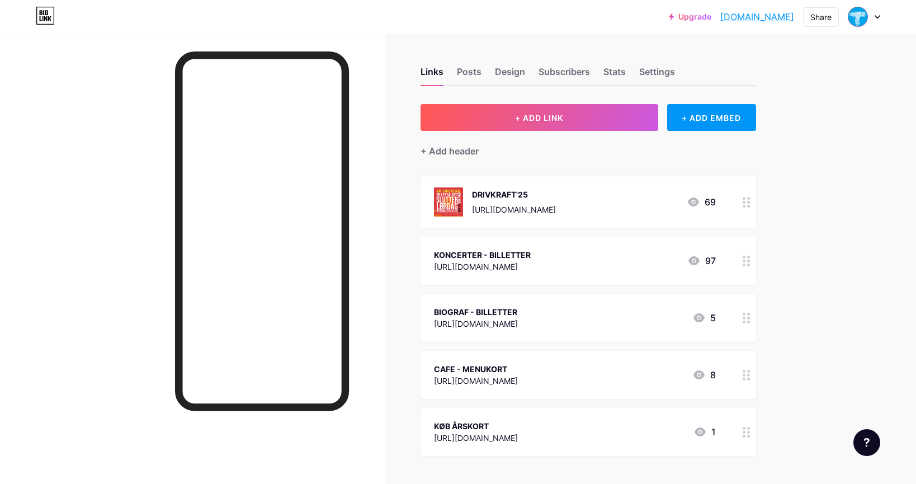
click at [451, 203] on img at bounding box center [448, 201] width 29 height 29
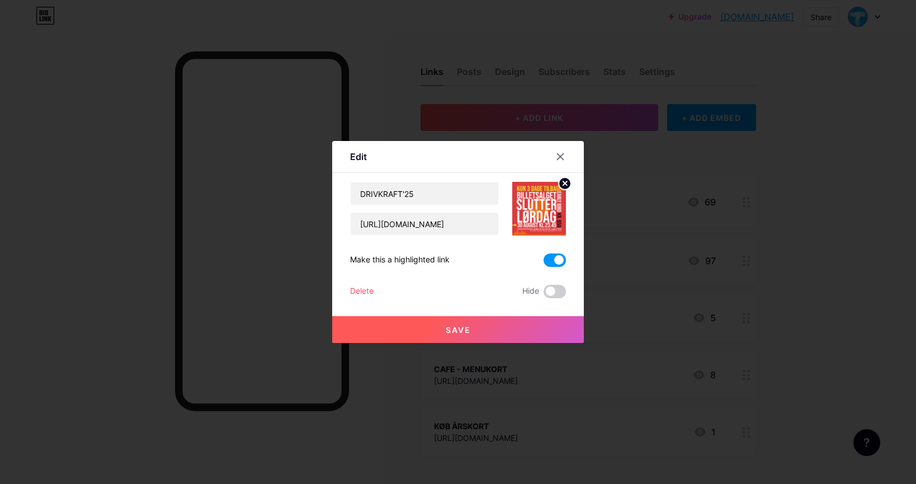
click at [562, 182] on circle at bounding box center [564, 183] width 12 height 12
click at [540, 201] on icon at bounding box center [536, 202] width 11 height 3
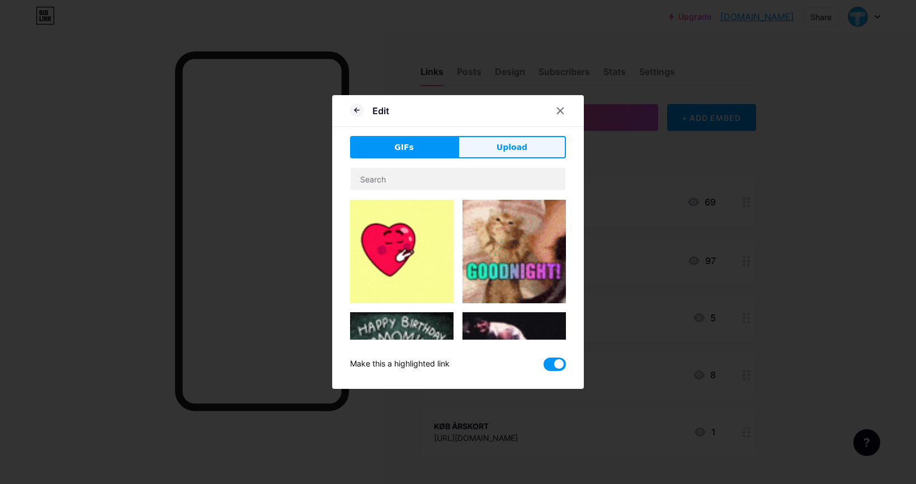
click at [510, 146] on span "Upload" at bounding box center [511, 147] width 31 height 12
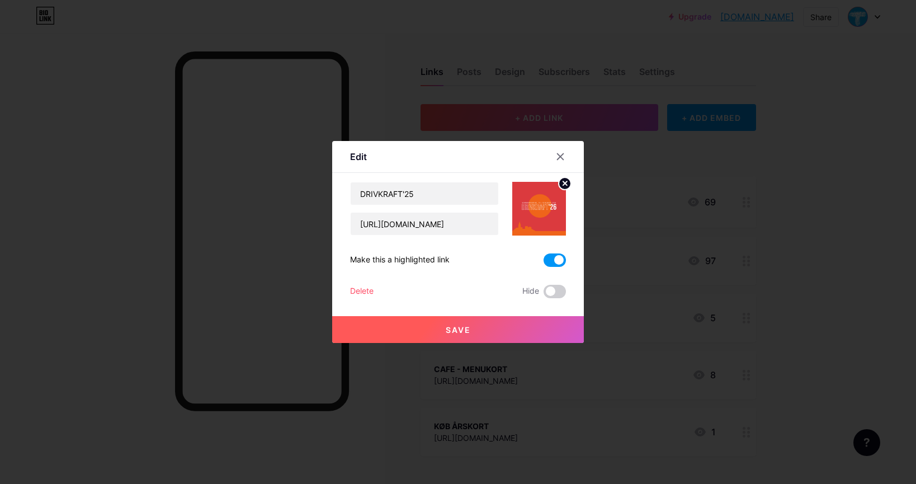
click at [462, 325] on span "Save" at bounding box center [458, 330] width 25 height 10
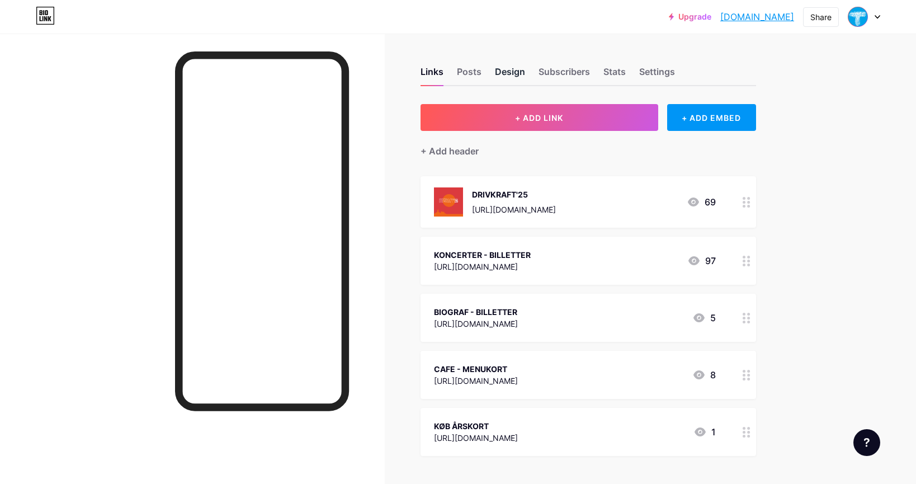
click at [512, 68] on div "Design" at bounding box center [510, 75] width 30 height 20
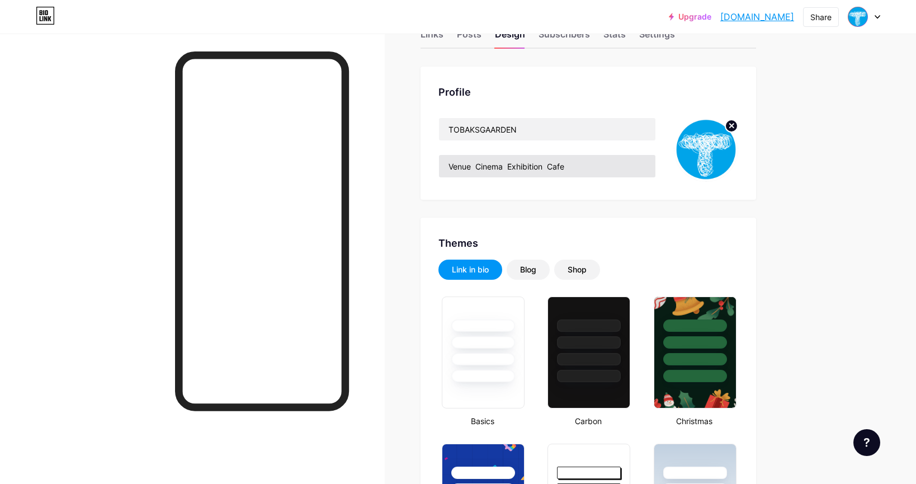
type input "#ff1f54"
type input "#ffaa00"
type input "#000000"
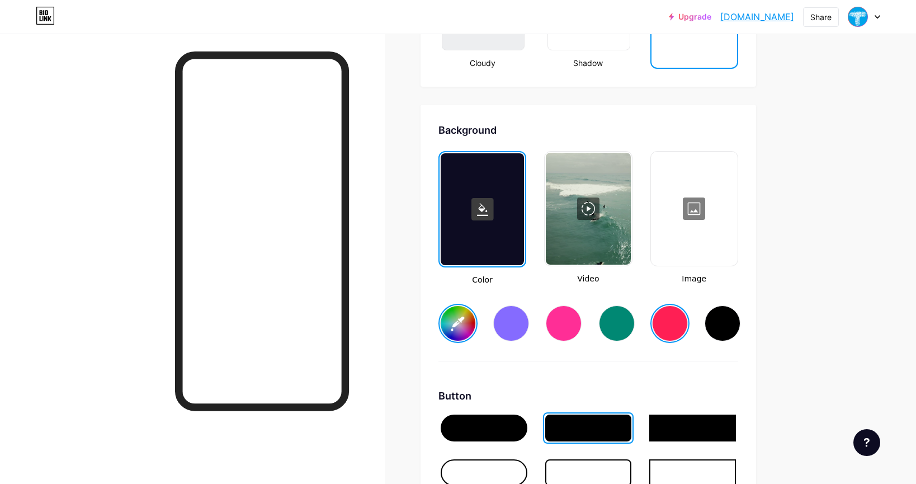
scroll to position [1323, 0]
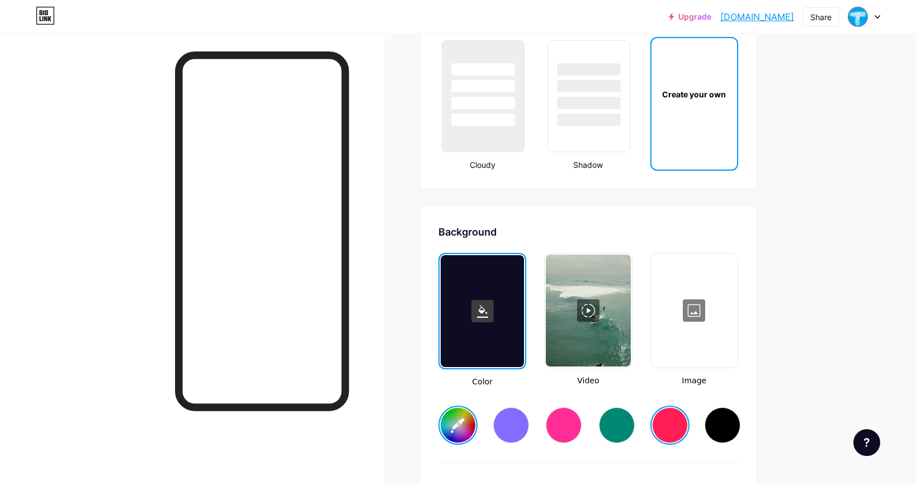
click at [459, 421] on input "#ff1f54" at bounding box center [457, 424] width 35 height 35
click at [458, 417] on input "#ff1f54" at bounding box center [457, 424] width 35 height 35
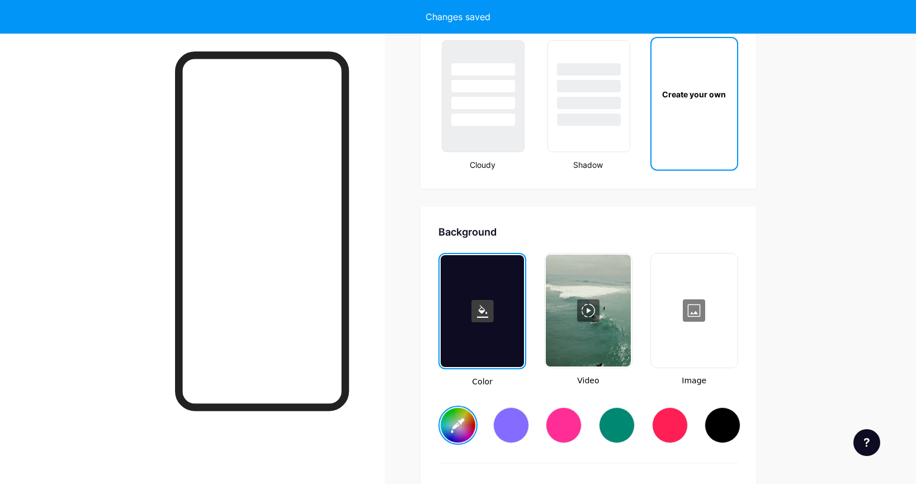
type input "#ef6419"
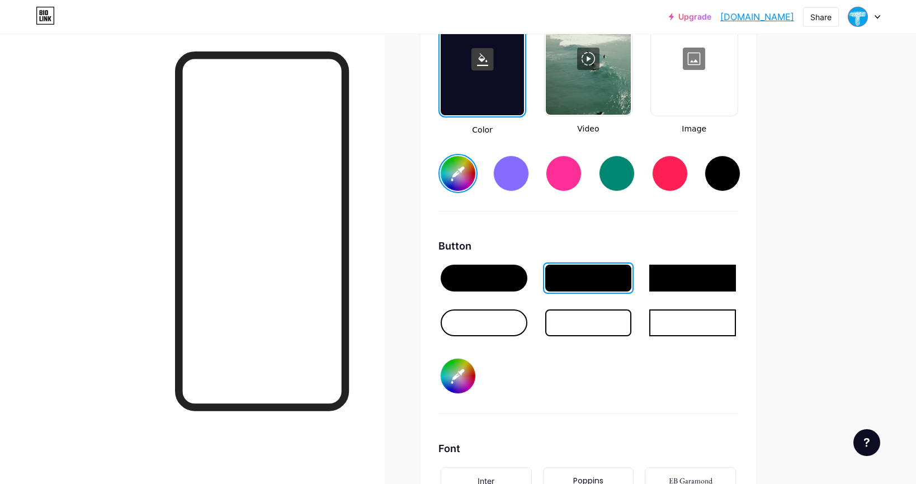
scroll to position [1574, 0]
click at [466, 374] on input "#ffaa00" at bounding box center [457, 375] width 35 height 35
type input "#ef6419"
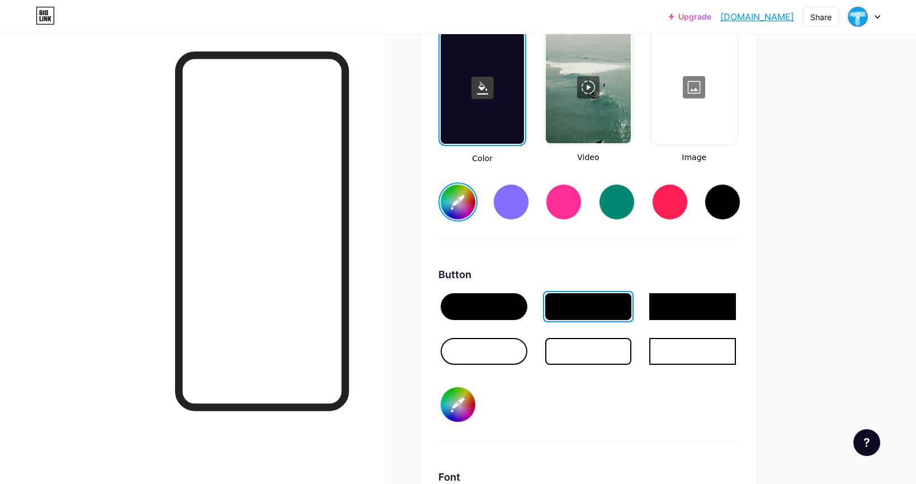
scroll to position [1530, 0]
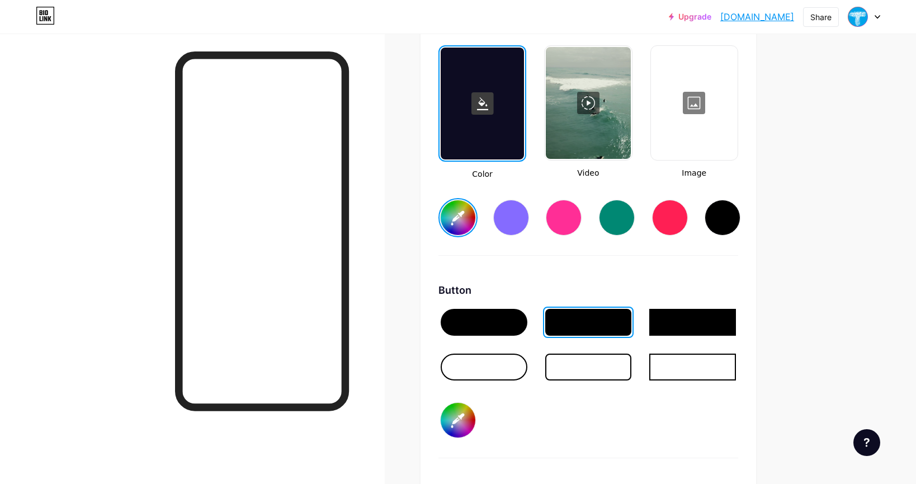
click at [477, 133] on div at bounding box center [481, 104] width 83 height 112
click at [461, 209] on input "#ef6419" at bounding box center [457, 217] width 35 height 35
click at [566, 371] on div at bounding box center [588, 366] width 87 height 27
click at [563, 326] on div at bounding box center [588, 322] width 87 height 27
click at [577, 363] on div at bounding box center [588, 366] width 87 height 27
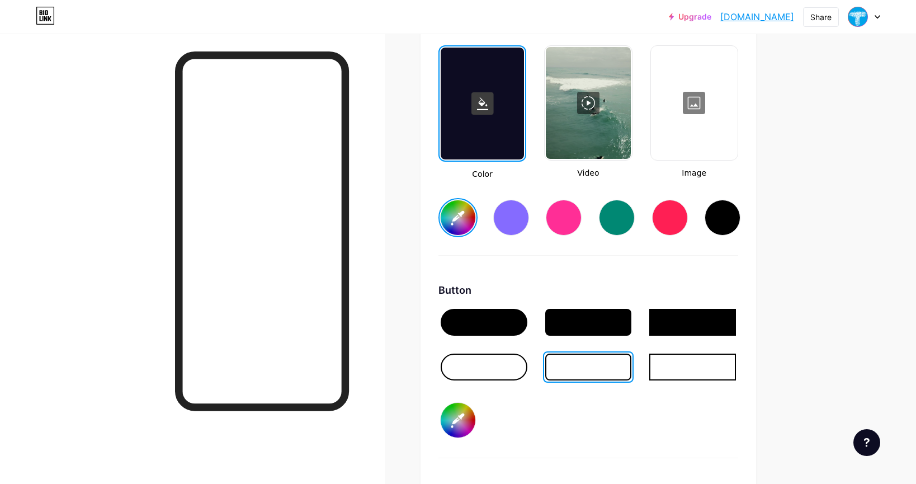
click at [471, 362] on div at bounding box center [483, 366] width 87 height 27
click at [577, 359] on div at bounding box center [588, 366] width 87 height 27
click at [558, 321] on div at bounding box center [588, 322] width 87 height 27
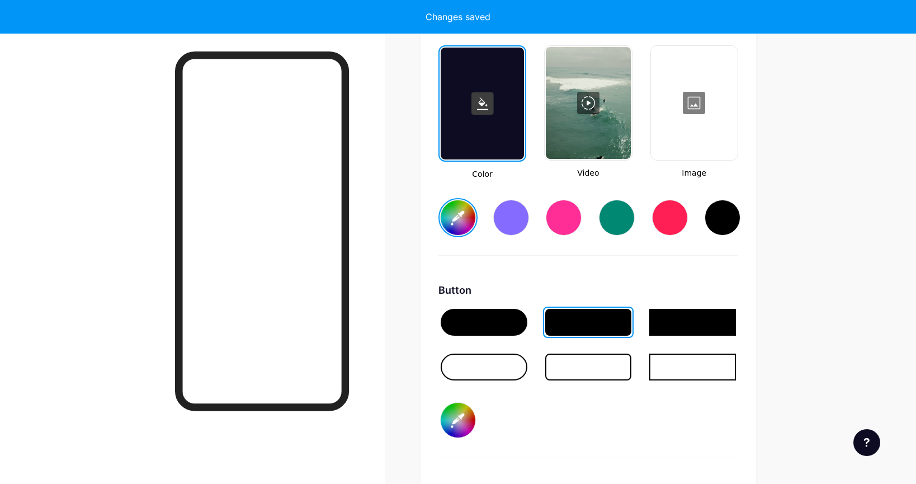
type input "#db3b3e"
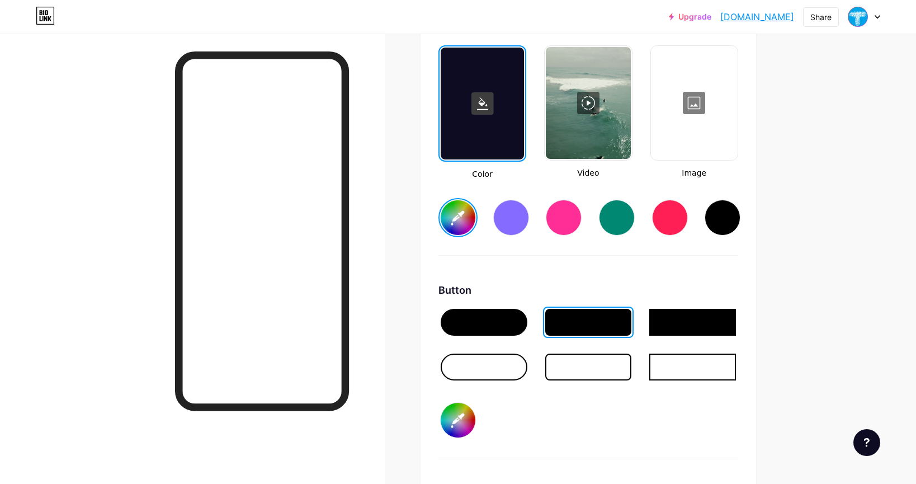
click at [473, 418] on input "#ef6419" at bounding box center [457, 419] width 35 height 35
type input "#ffffff"
click at [562, 363] on div at bounding box center [588, 366] width 87 height 27
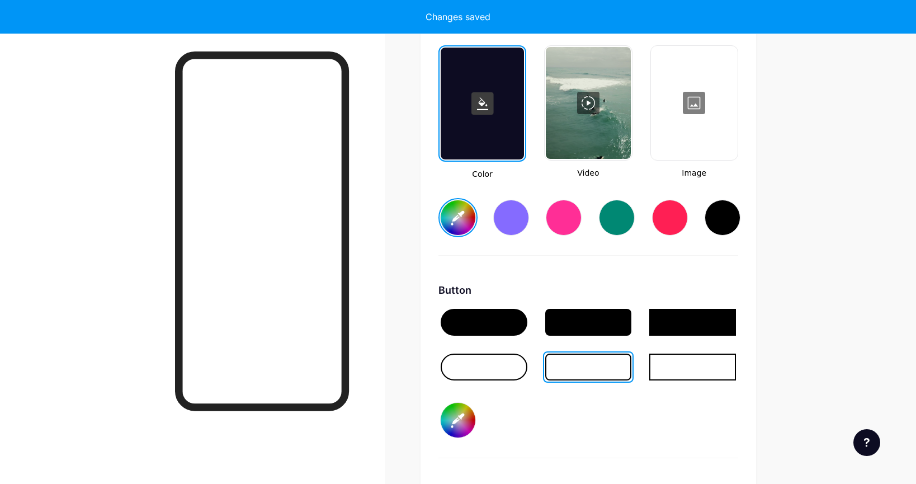
type input "#db3b3e"
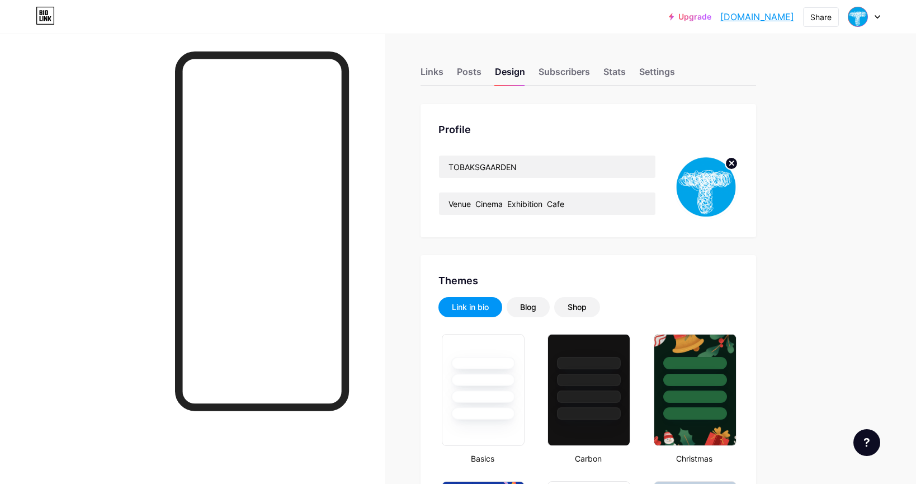
scroll to position [0, 0]
click at [552, 74] on div "Subscribers" at bounding box center [563, 75] width 51 height 20
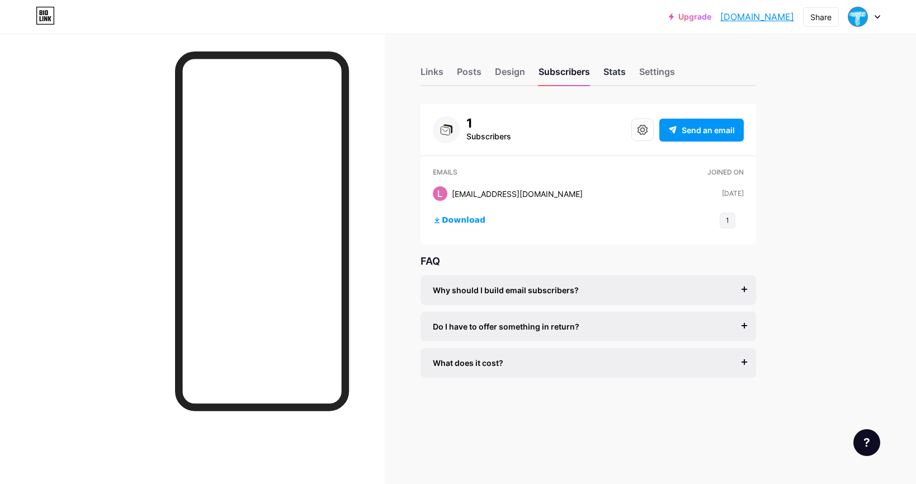
click at [610, 68] on div "Stats" at bounding box center [614, 75] width 22 height 20
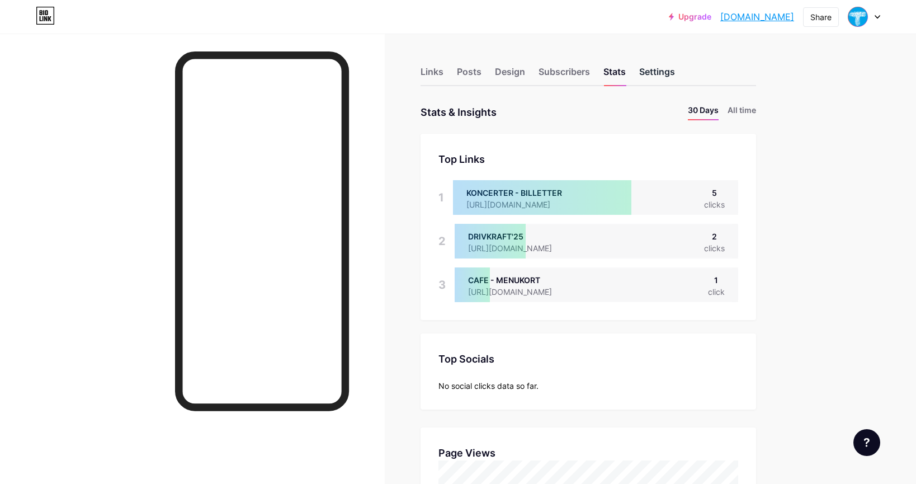
scroll to position [484, 916]
click at [645, 73] on div "Settings" at bounding box center [657, 75] width 36 height 20
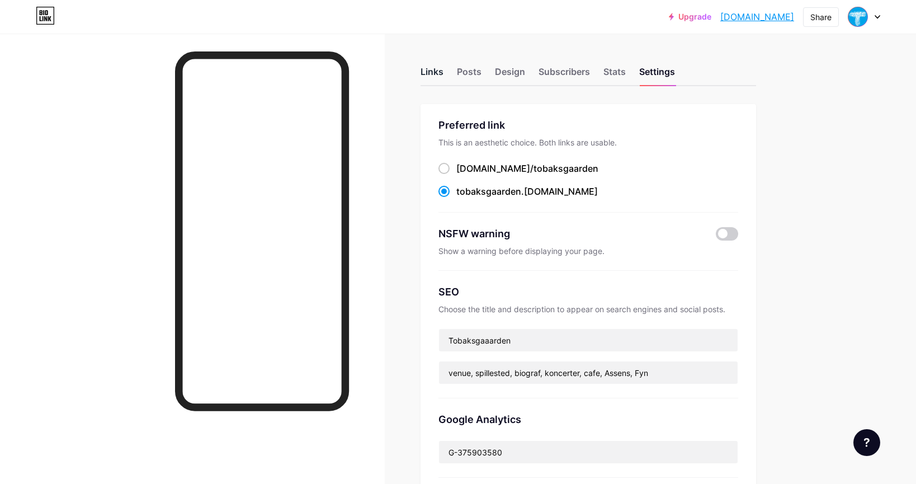
click at [437, 73] on div "Links" at bounding box center [431, 75] width 23 height 20
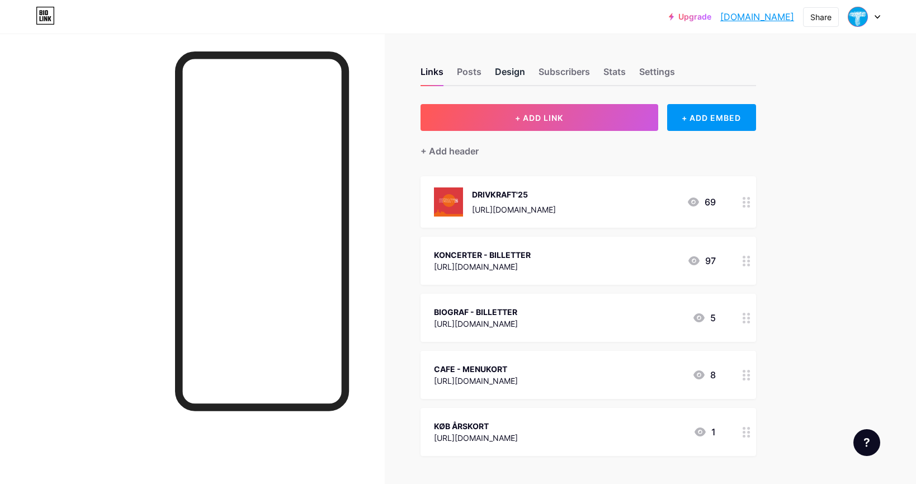
click at [517, 71] on div "Design" at bounding box center [510, 75] width 30 height 20
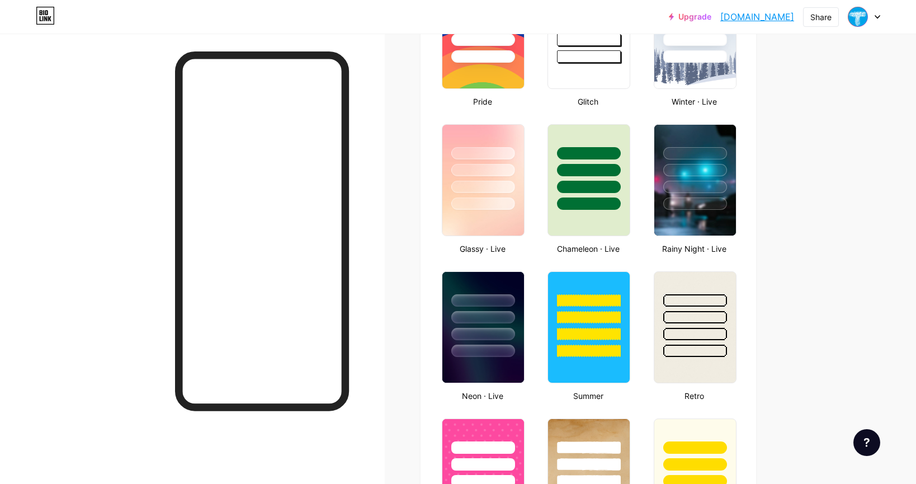
type input "#db3b3e"
type input "#000000"
type input "#ffffff"
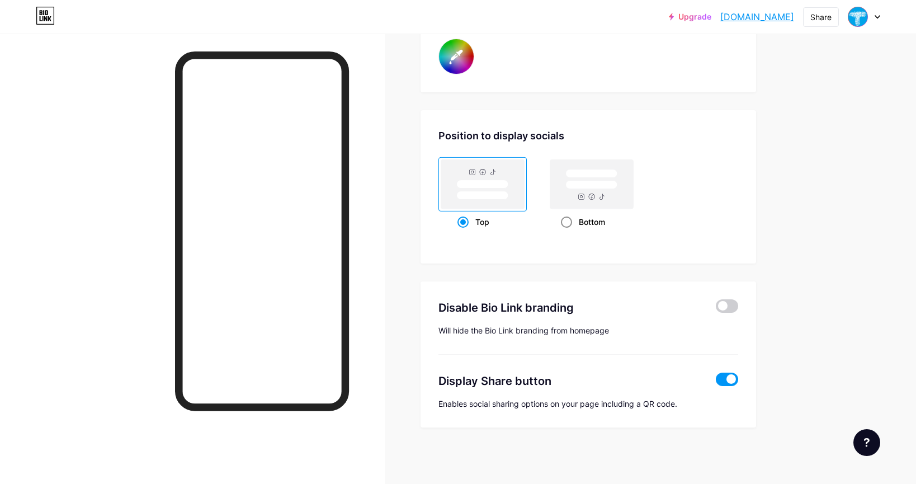
scroll to position [2134, 0]
click at [569, 186] on rect at bounding box center [591, 185] width 51 height 8
click at [568, 232] on input "Bottom" at bounding box center [564, 235] width 7 height 7
radio input "true"
type input "#db3b3e"
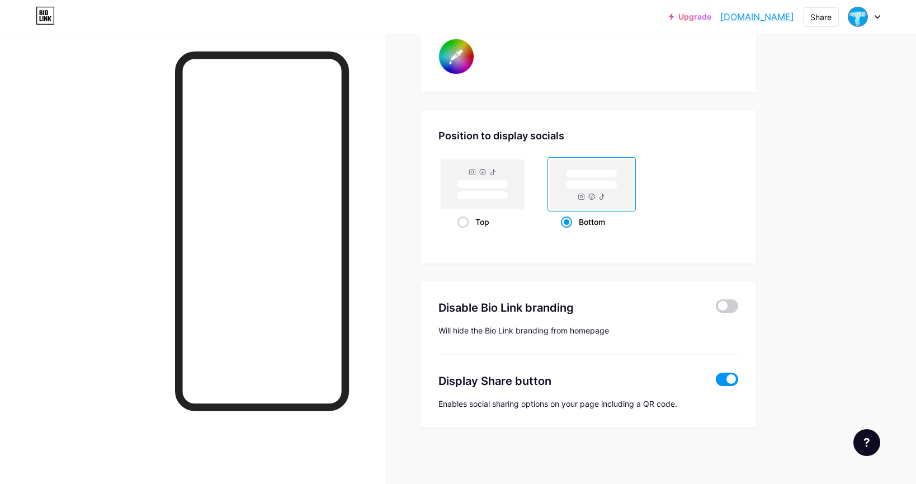
type input "#000000"
type input "#ffffff"
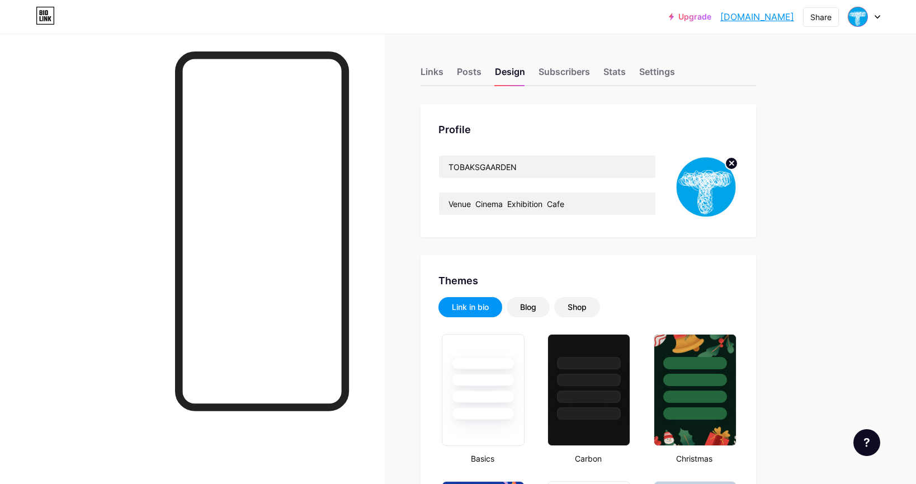
scroll to position [0, 0]
click at [435, 73] on div "Links" at bounding box center [431, 75] width 23 height 20
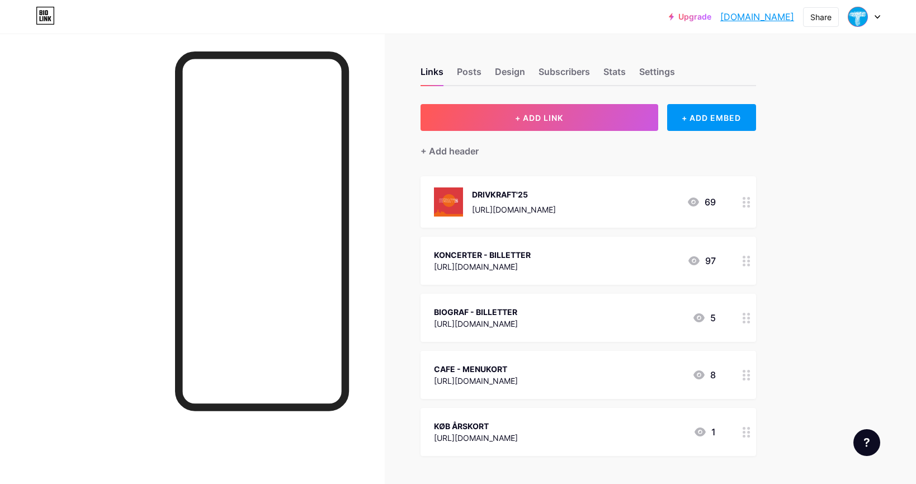
drag, startPoint x: 559, startPoint y: 259, endPoint x: 553, endPoint y: 192, distance: 67.4
click at [553, 192] on span "DRIVKRAFT'25 [URL][DOMAIN_NAME] 69 KONCERTER - BILLETTER [URL][DOMAIN_NAME] 97 …" at bounding box center [587, 315] width 335 height 279
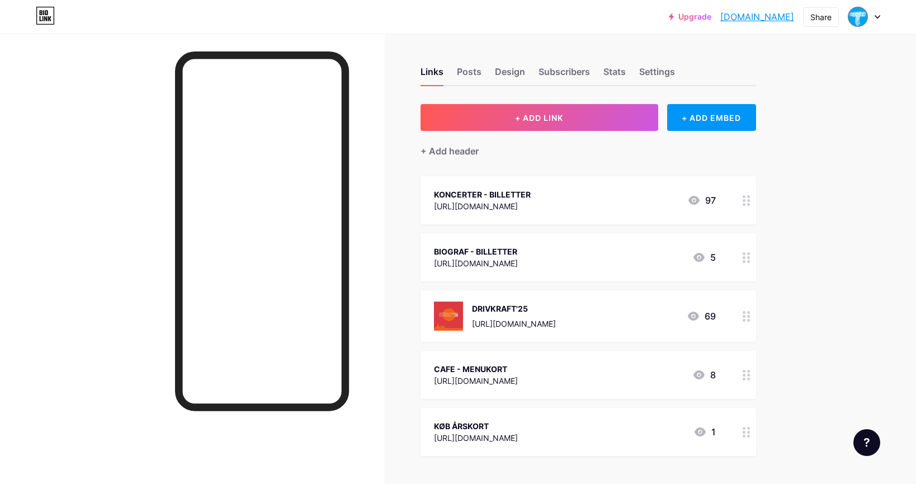
drag, startPoint x: 746, startPoint y: 372, endPoint x: 742, endPoint y: 296, distance: 75.6
click at [742, 296] on span "KONCERTER - BILLETTER [URL][DOMAIN_NAME] 97 BIOGRAF - BILLETTER [URL][DOMAIN_NA…" at bounding box center [587, 315] width 335 height 279
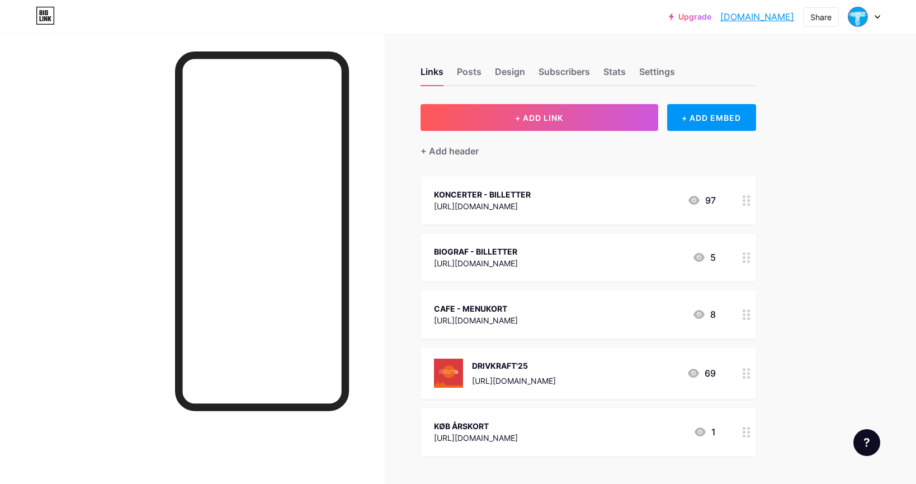
click at [826, 311] on div "Upgrade tobaksgaarden.b... [DOMAIN_NAME] Share Switch accounts TOBAKSGAARDEN [D…" at bounding box center [458, 326] width 916 height 653
